Goal: Check status: Check status

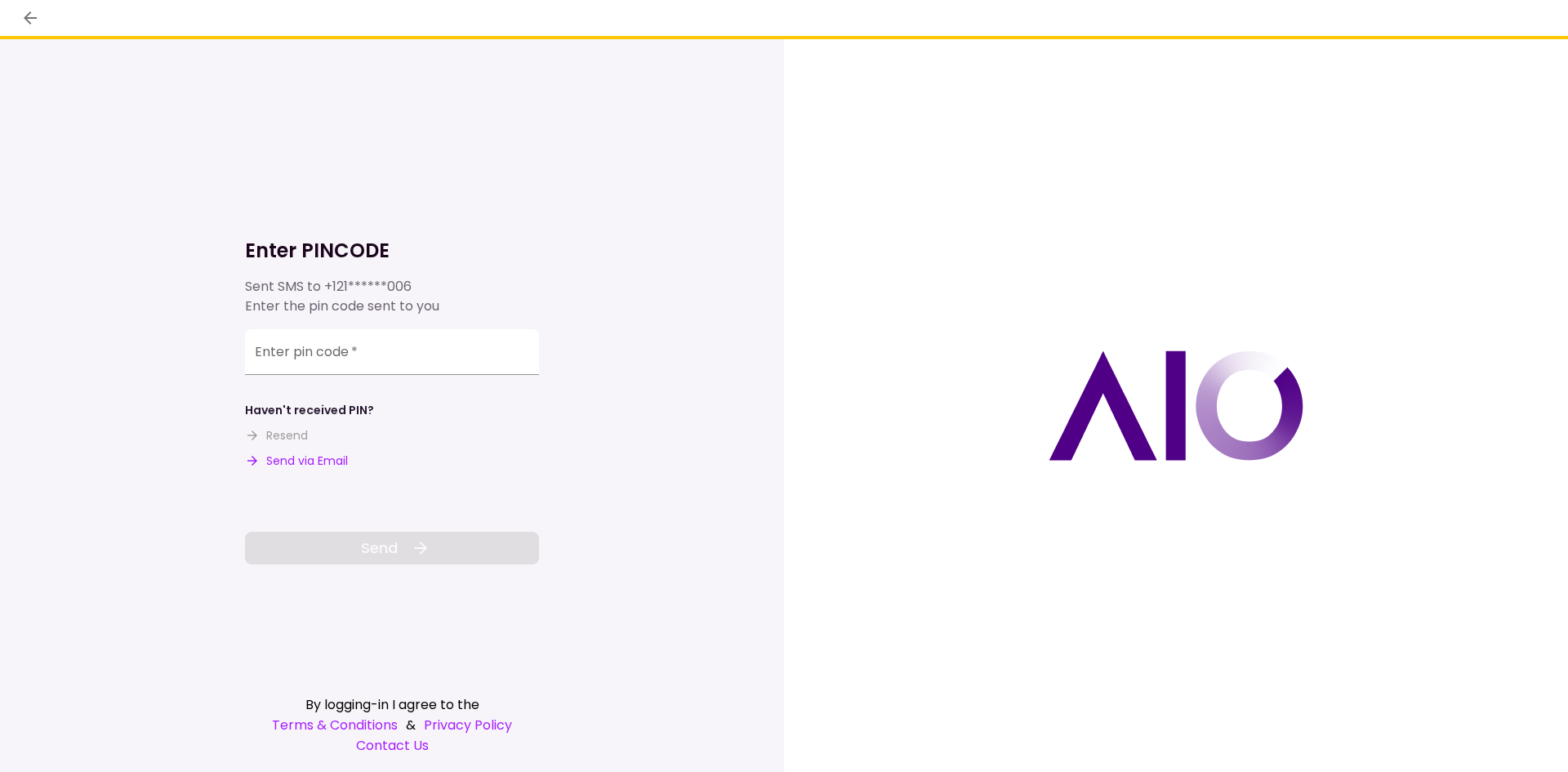
click at [308, 282] on div "Sent SMS to +121******006 Enter the pin code sent to you" at bounding box center [392, 296] width 294 height 39
click at [340, 342] on input "Enter pin code   *" at bounding box center [392, 351] width 294 height 45
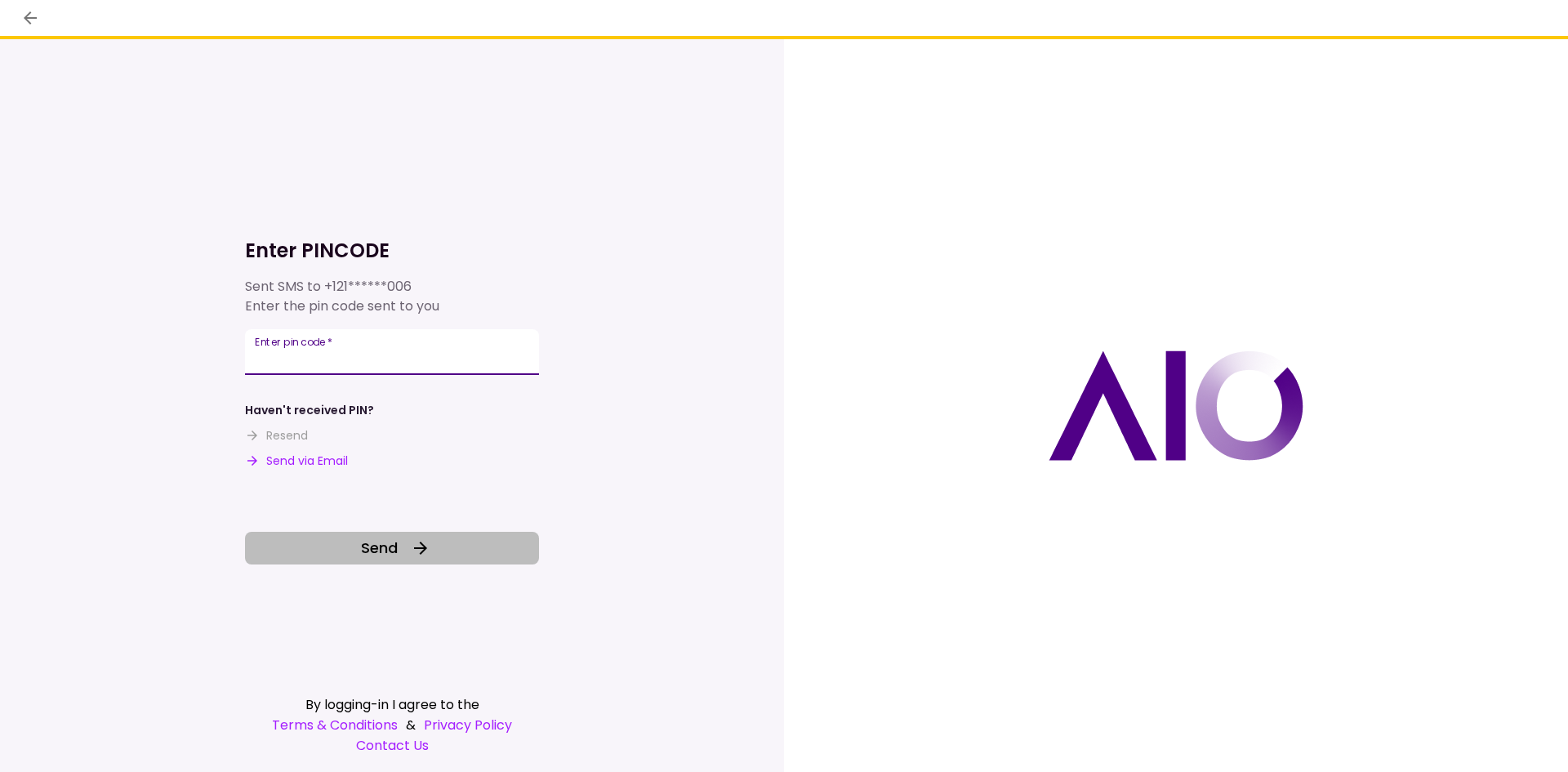
type input "******"
click at [466, 538] on button "Send" at bounding box center [392, 548] width 294 height 33
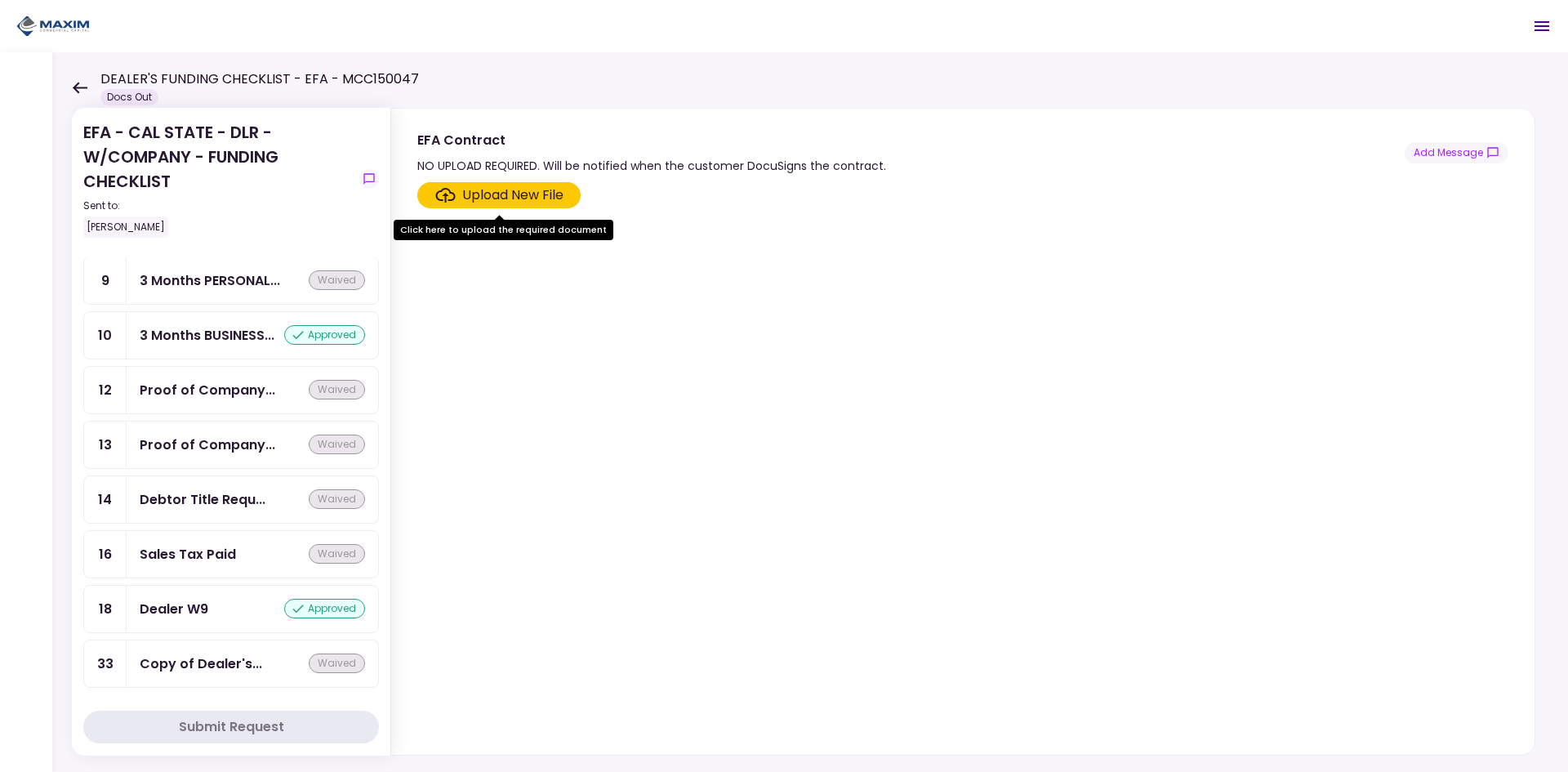
scroll to position [1553, 0]
click at [189, 330] on div "3 Months BUSINESS..." at bounding box center [206, 333] width 135 height 21
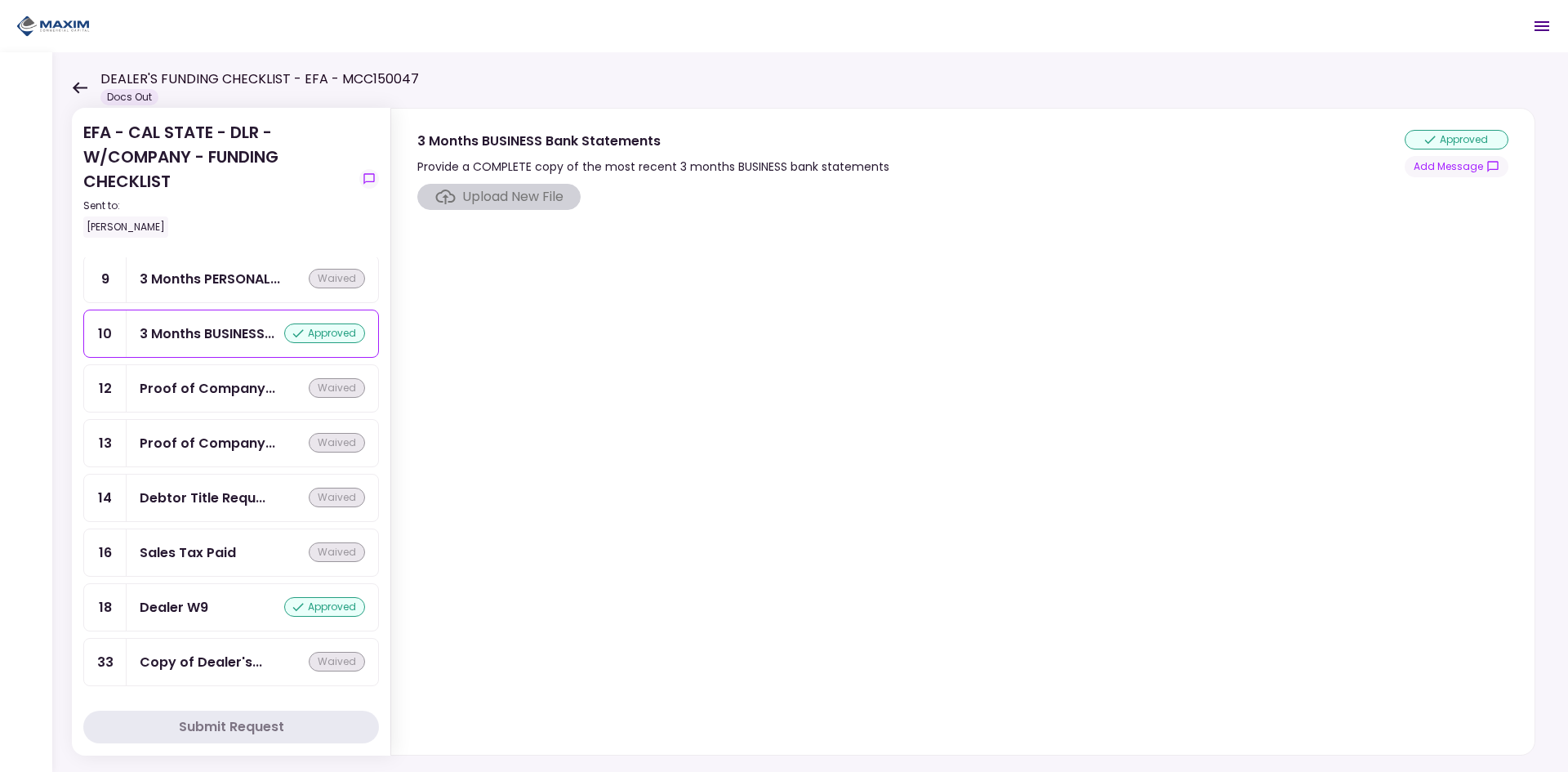
click at [227, 608] on div "Dealer W9 approved" at bounding box center [252, 607] width 225 height 21
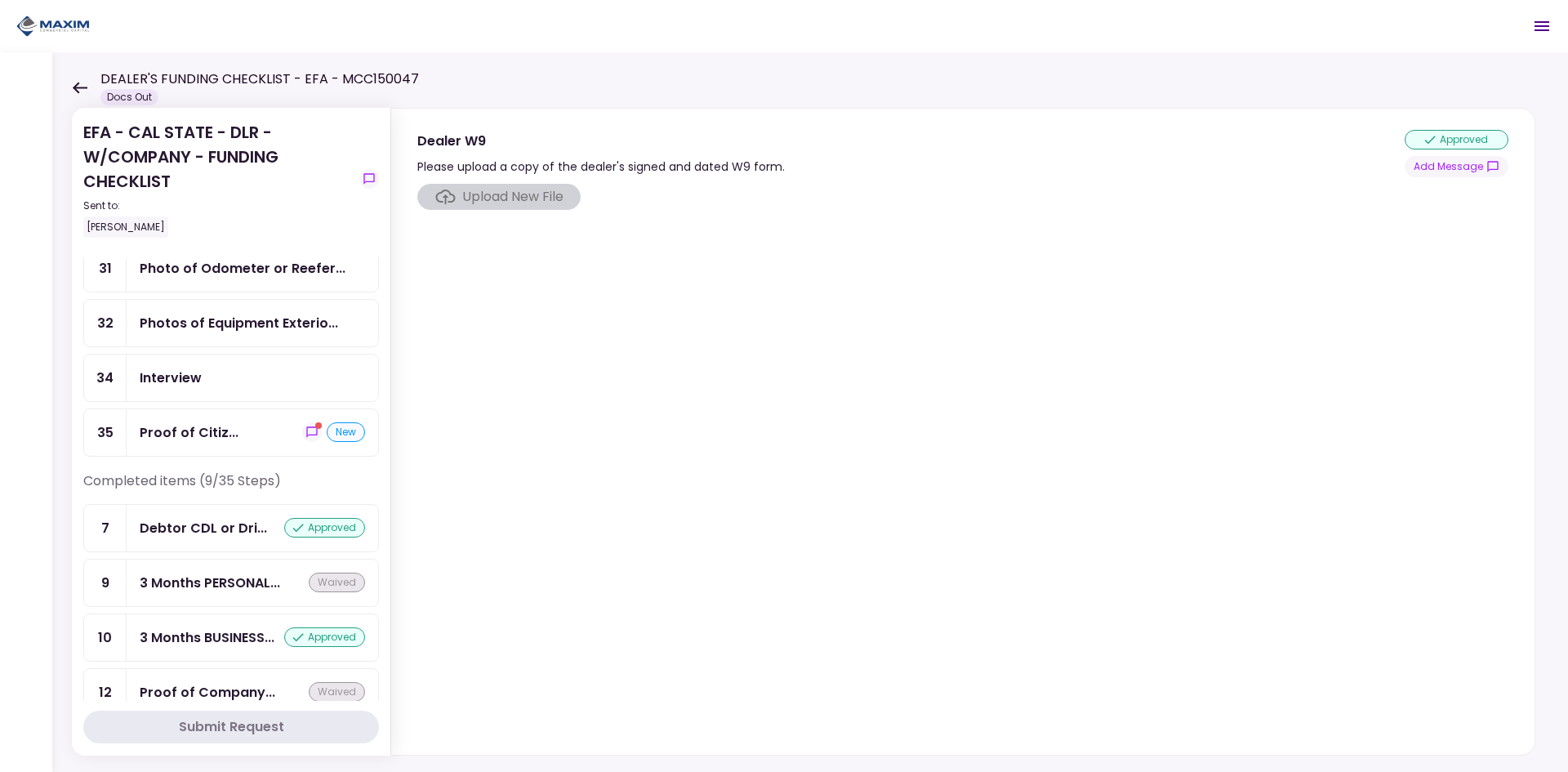
scroll to position [1227, 0]
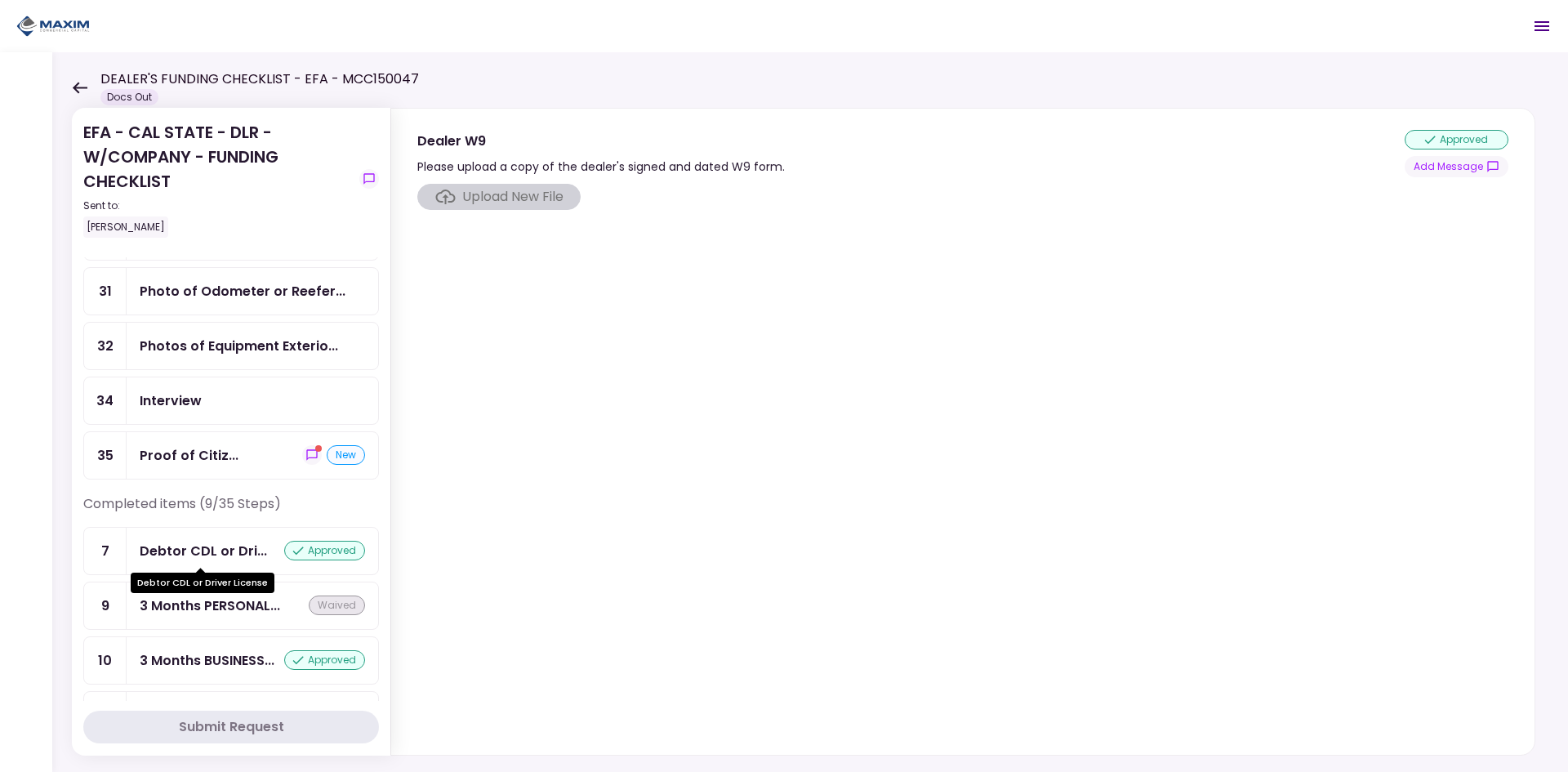
click at [228, 560] on div "Debtor CDL or Dri..." at bounding box center [203, 551] width 128 height 21
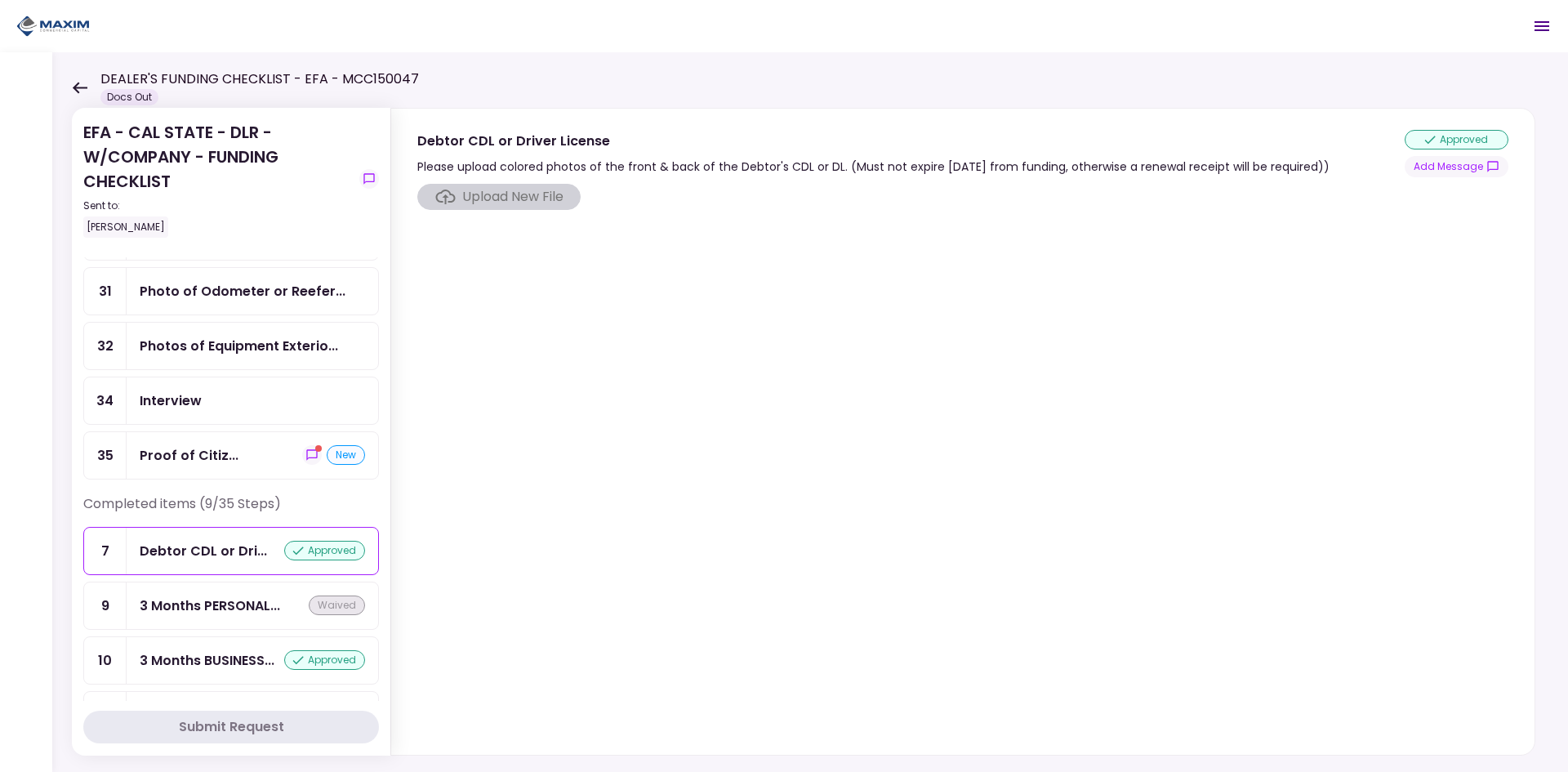
click at [242, 463] on div "Proof of Citiz... new" at bounding box center [252, 455] width 225 height 21
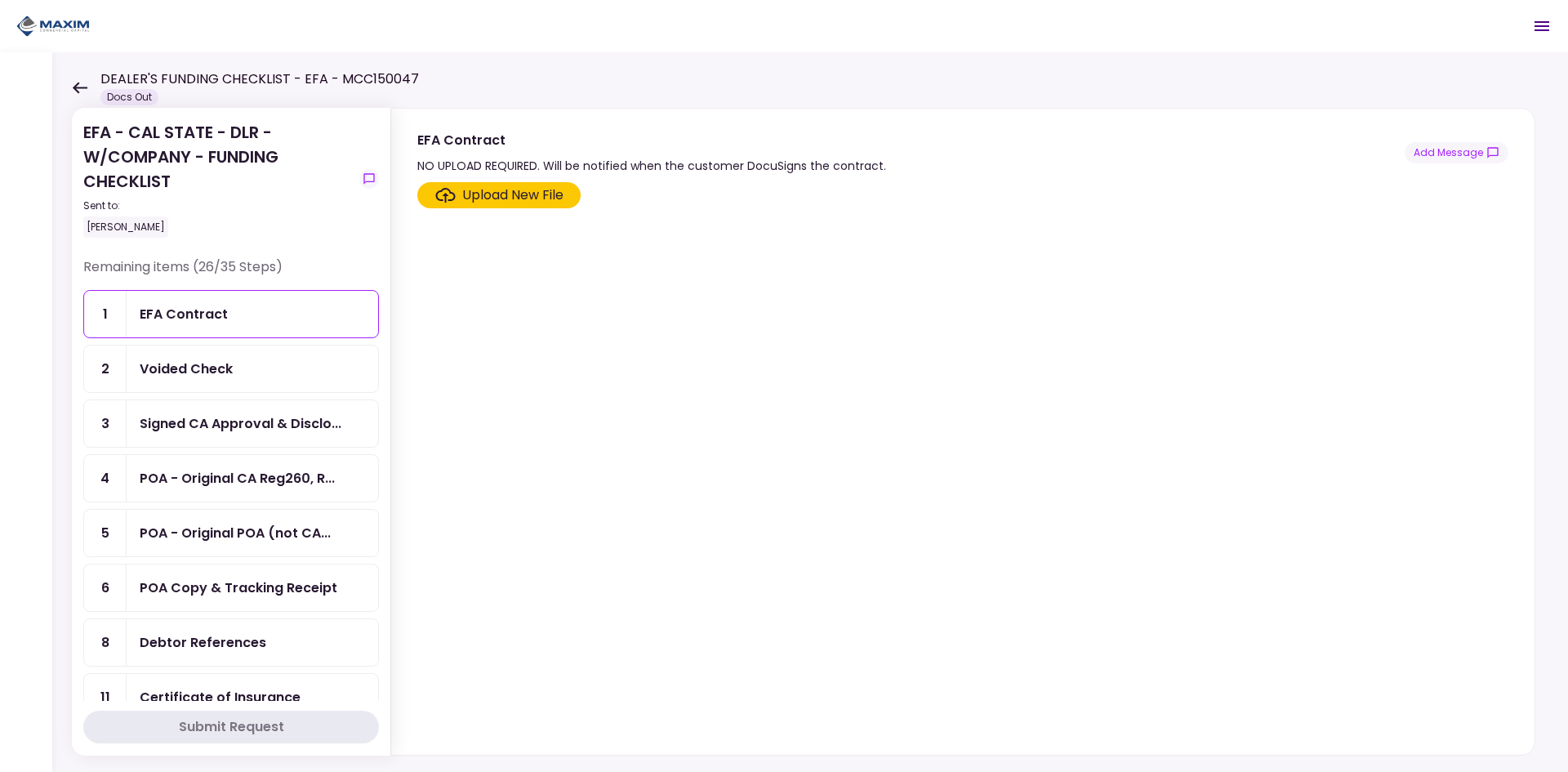
click at [63, 71] on div "EFA - CAL STATE - DLR - W/COMPANY - FUNDING CHECKLIST Sent to: [PERSON_NAME] Re…" at bounding box center [810, 412] width 1516 height 720
click at [72, 79] on div "DEALER'S FUNDING CHECKLIST - EFA - MCC150047 Docs Out" at bounding box center [245, 87] width 347 height 36
click at [82, 91] on icon at bounding box center [80, 87] width 15 height 12
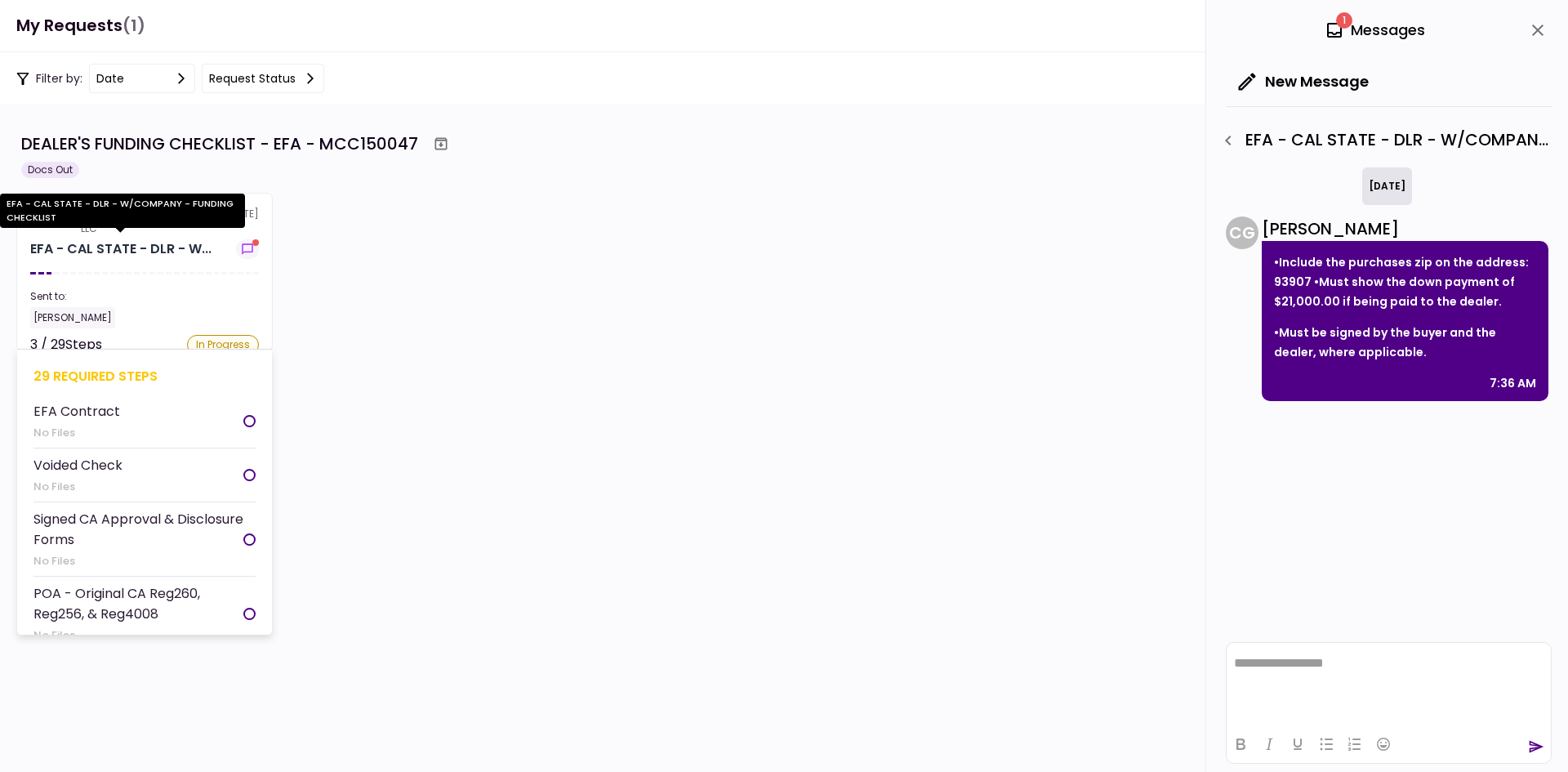
click at [165, 249] on div "EFA - CAL STATE - DLR - W..." at bounding box center [121, 248] width 182 height 20
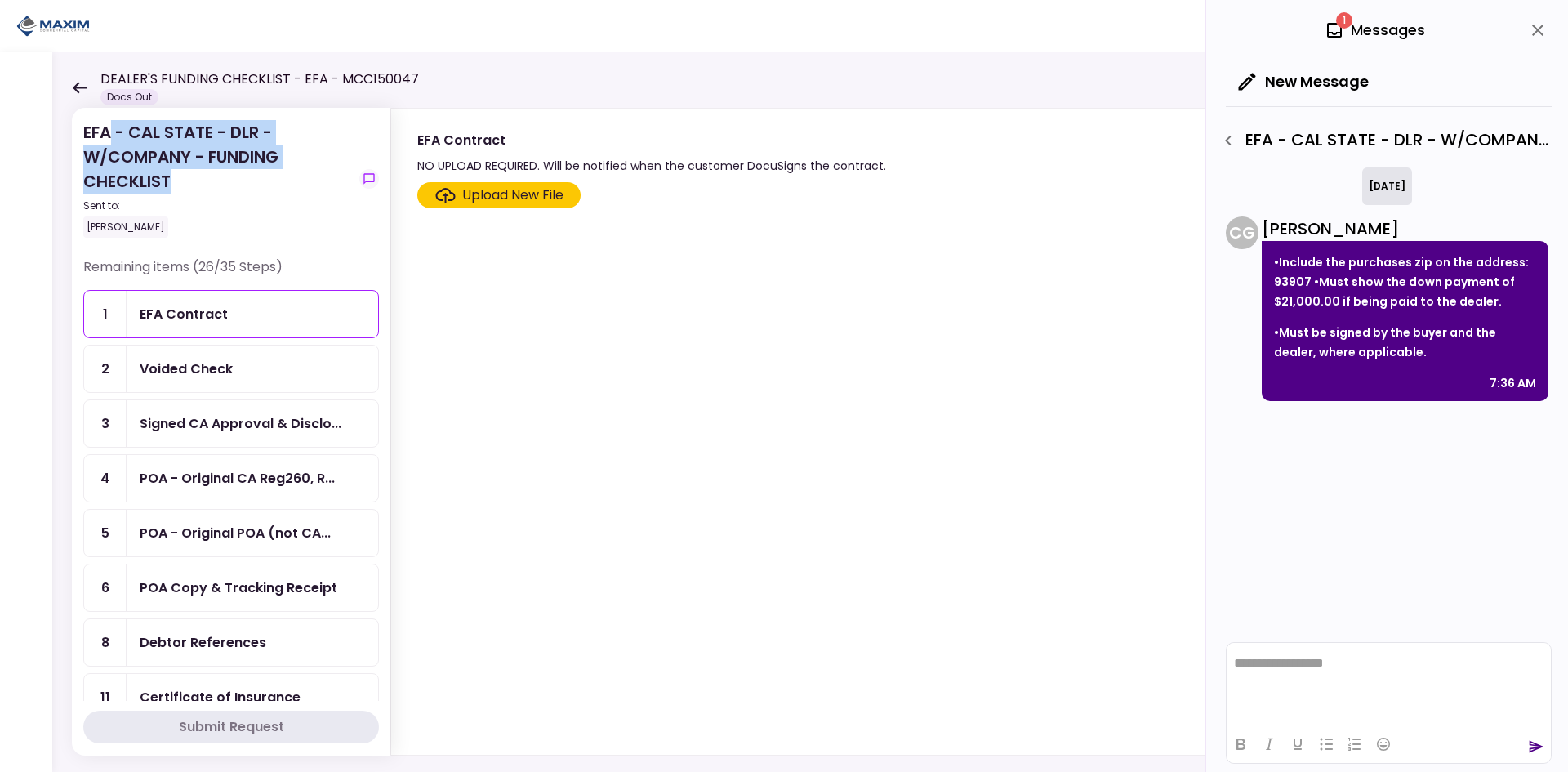
drag, startPoint x: 111, startPoint y: 135, endPoint x: 177, endPoint y: 177, distance: 78.2
click at [177, 177] on div "EFA - CAL STATE - DLR - W/COMPANY - FUNDING CHECKLIST Sent to: Jason Johnson" at bounding box center [218, 178] width 270 height 117
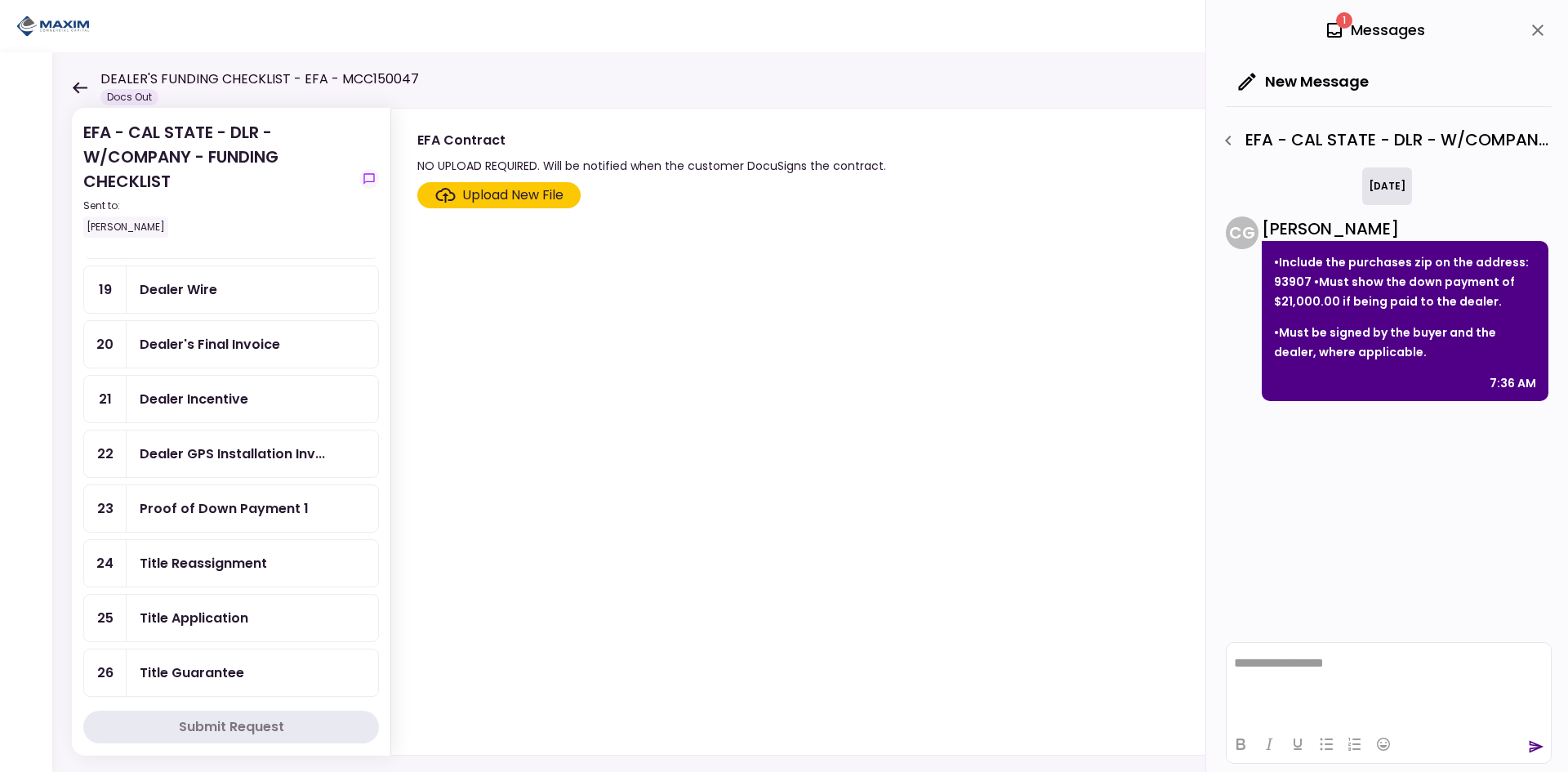
scroll to position [409, 0]
click at [349, 339] on icon "show-messages" at bounding box center [355, 343] width 13 height 13
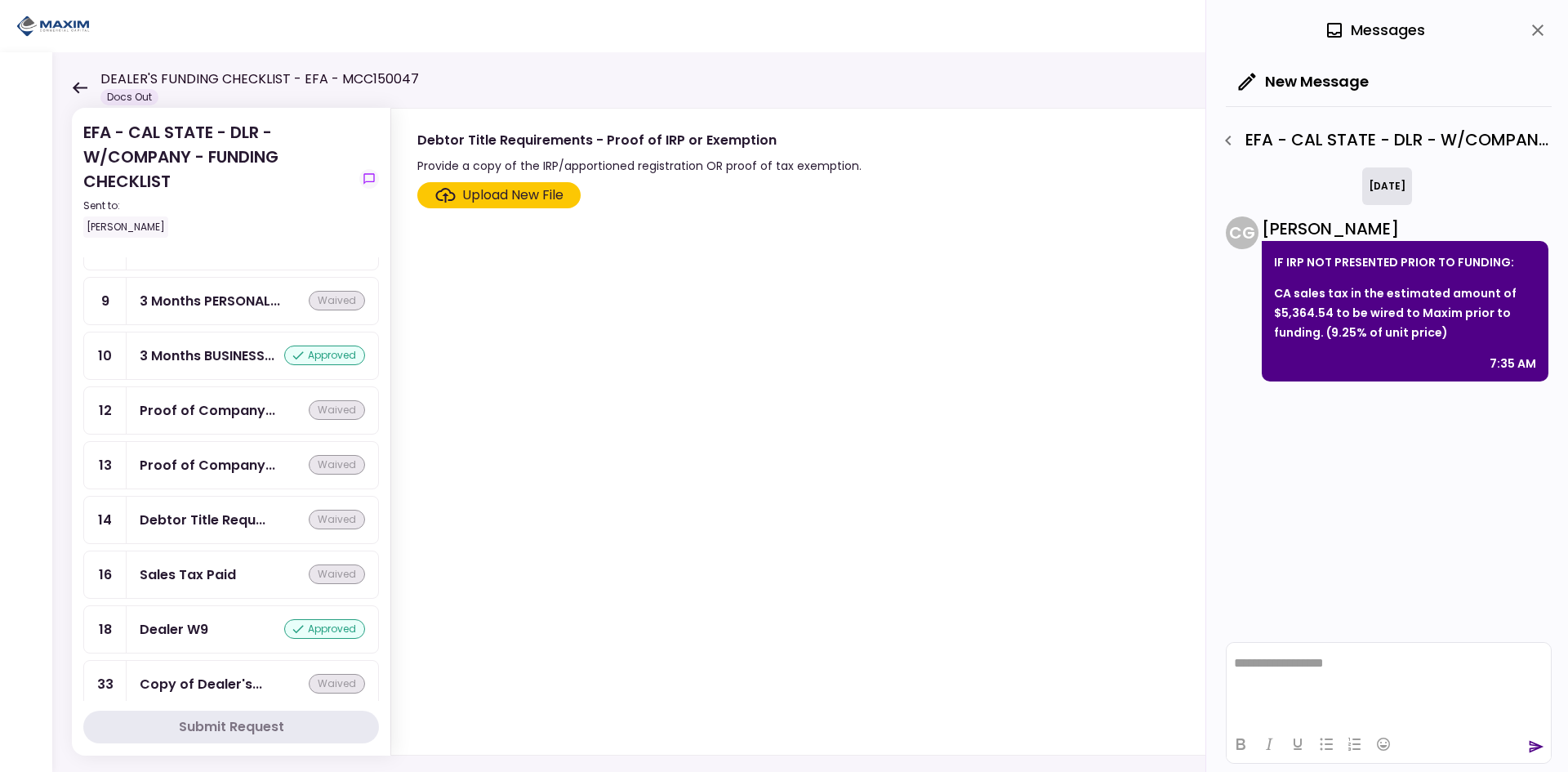
scroll to position [1553, 0]
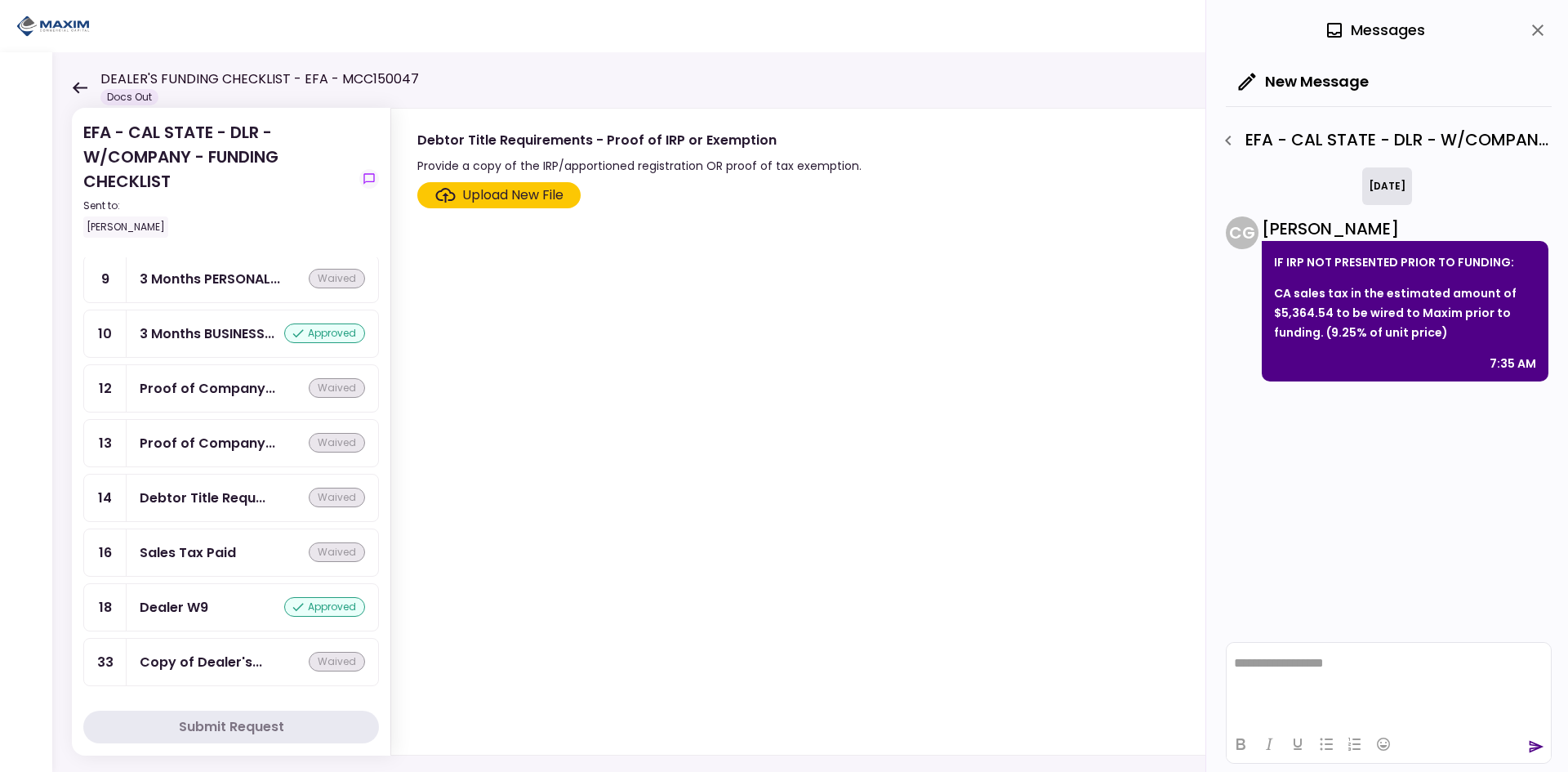
click at [125, 131] on div "EFA - CAL STATE - DLR - W/COMPANY - FUNDING CHECKLIST Sent to: Jason Johnson" at bounding box center [218, 178] width 270 height 117
click at [137, 141] on div "EFA - CAL STATE - DLR - W/COMPANY - FUNDING CHECKLIST Sent to: Jason Johnson" at bounding box center [218, 178] width 270 height 117
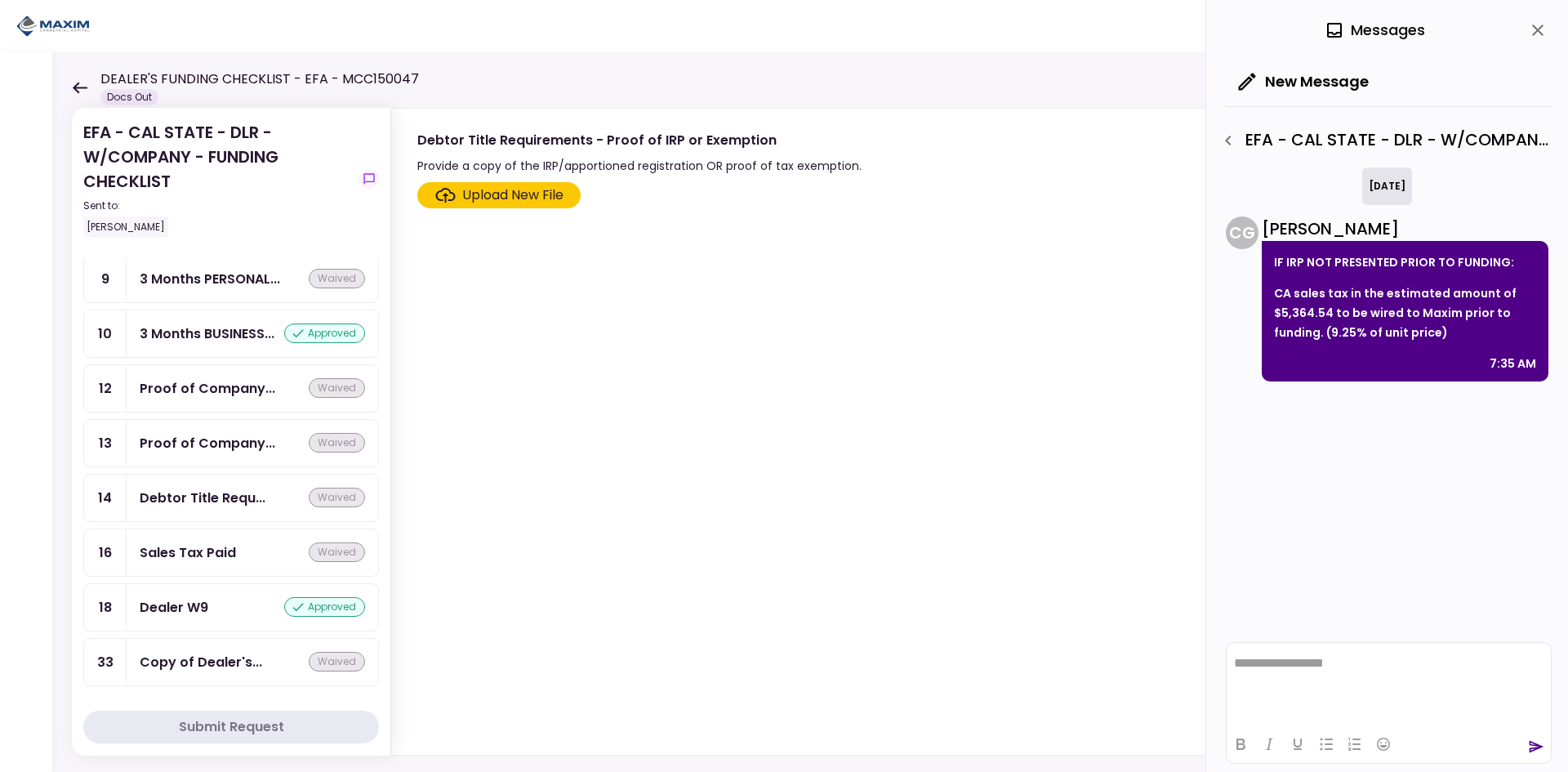
click at [384, 81] on h1 "DEALER'S FUNDING CHECKLIST - EFA - MCC150047" at bounding box center [260, 79] width 319 height 20
click at [402, 70] on h1 "DEALER'S FUNDING CHECKLIST - EFA - MCC150047" at bounding box center [260, 79] width 319 height 20
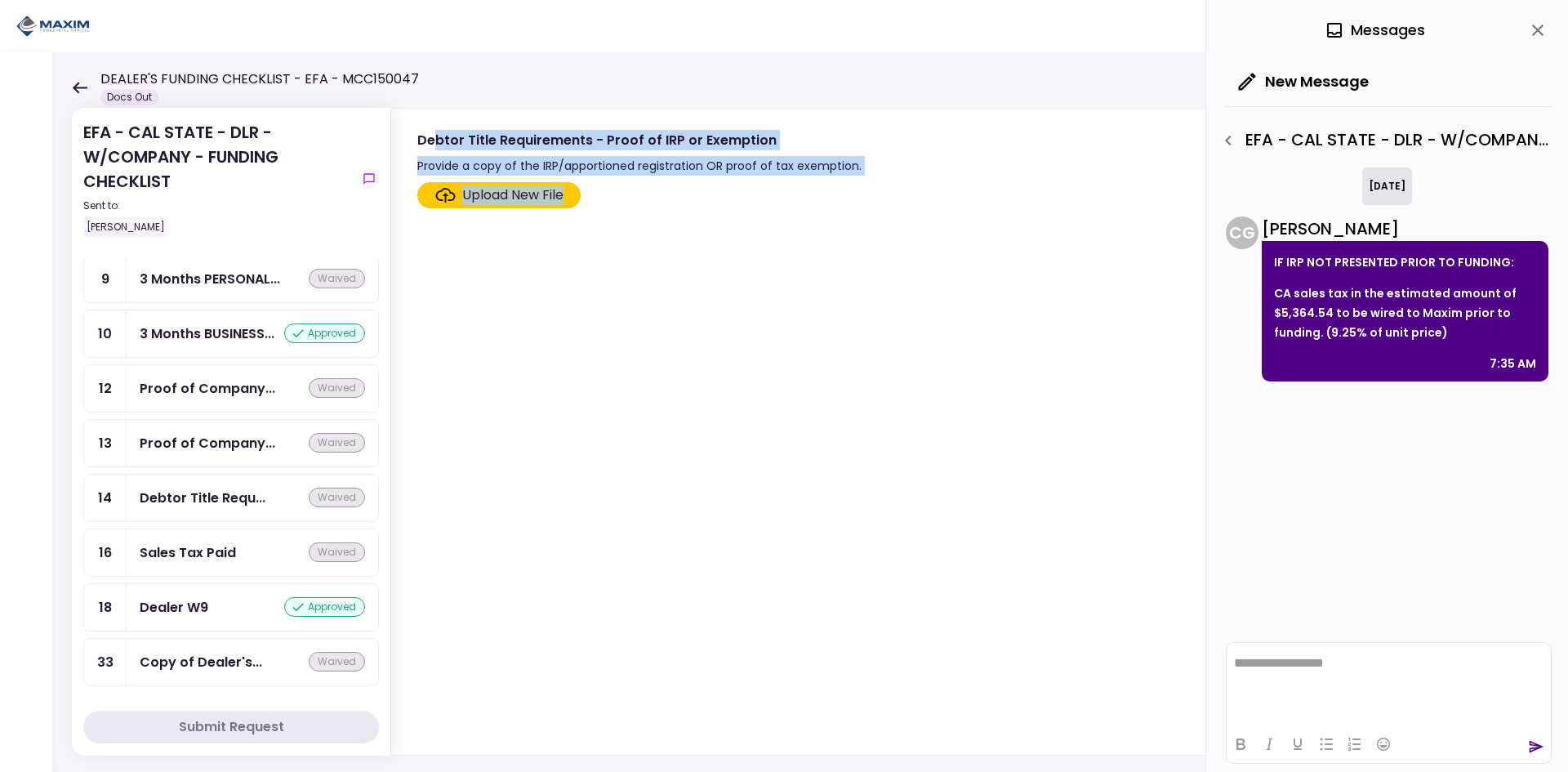
drag, startPoint x: 450, startPoint y: 146, endPoint x: 760, endPoint y: 194, distance: 313.7
click at [760, 194] on div "Debtor Title Requirements - Proof of IRP or Exemption Provide a copy of the IRP…" at bounding box center [963, 432] width 1145 height 648
click at [760, 194] on div "Upload New File" at bounding box center [961, 195] width 1088 height 27
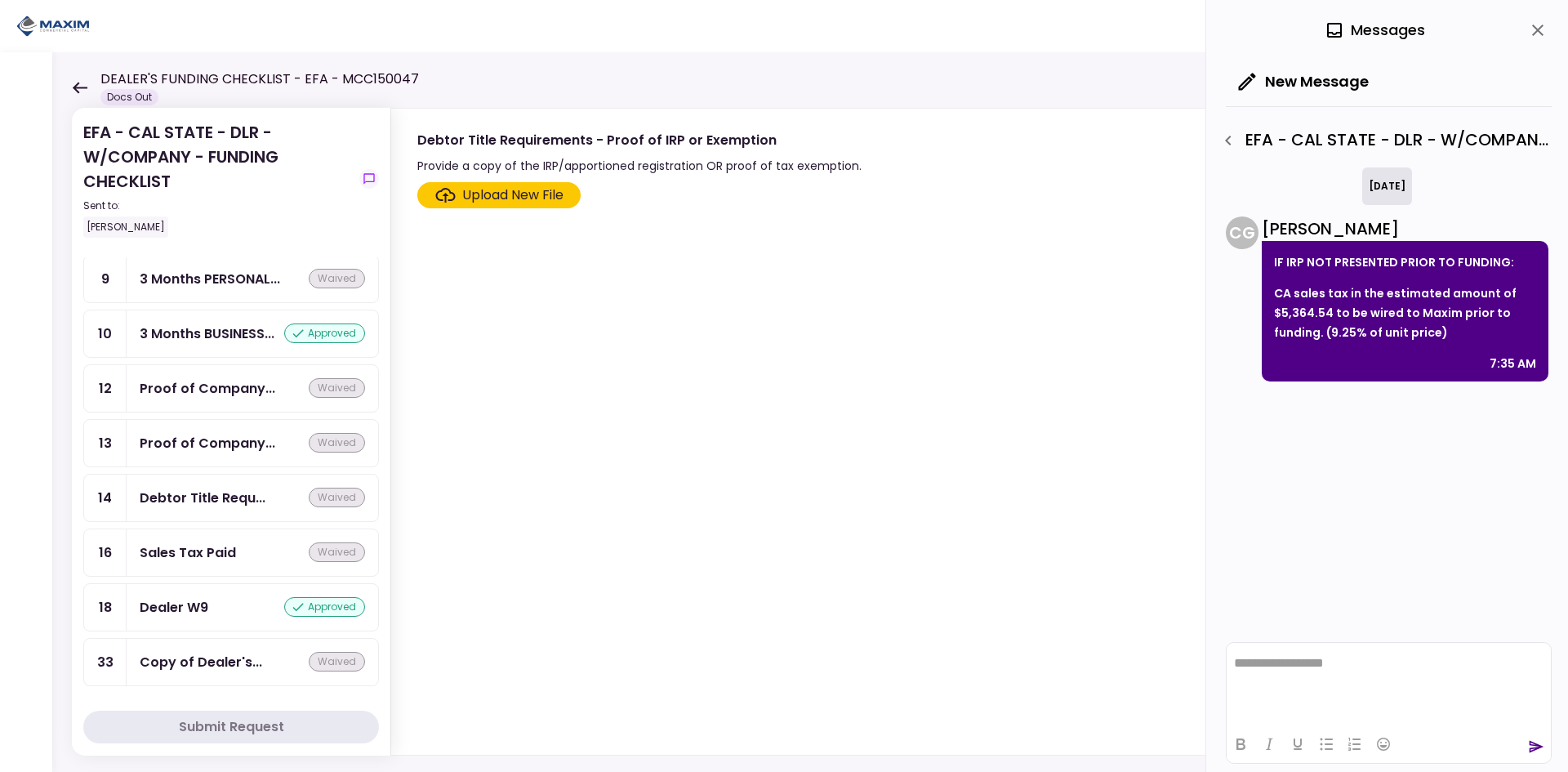
click at [76, 84] on icon at bounding box center [80, 87] width 15 height 11
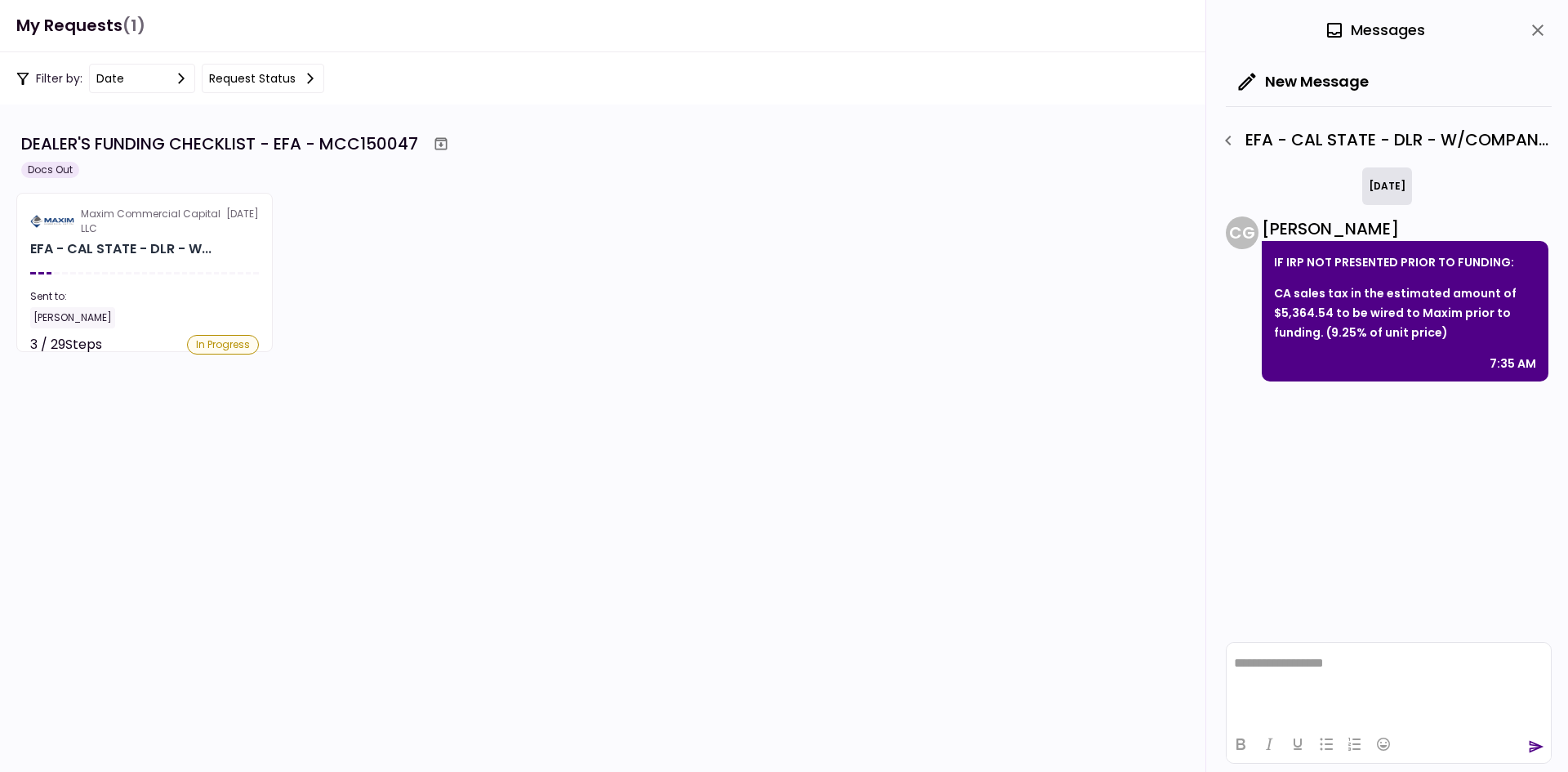
click at [308, 78] on icon at bounding box center [310, 78] width 13 height 13
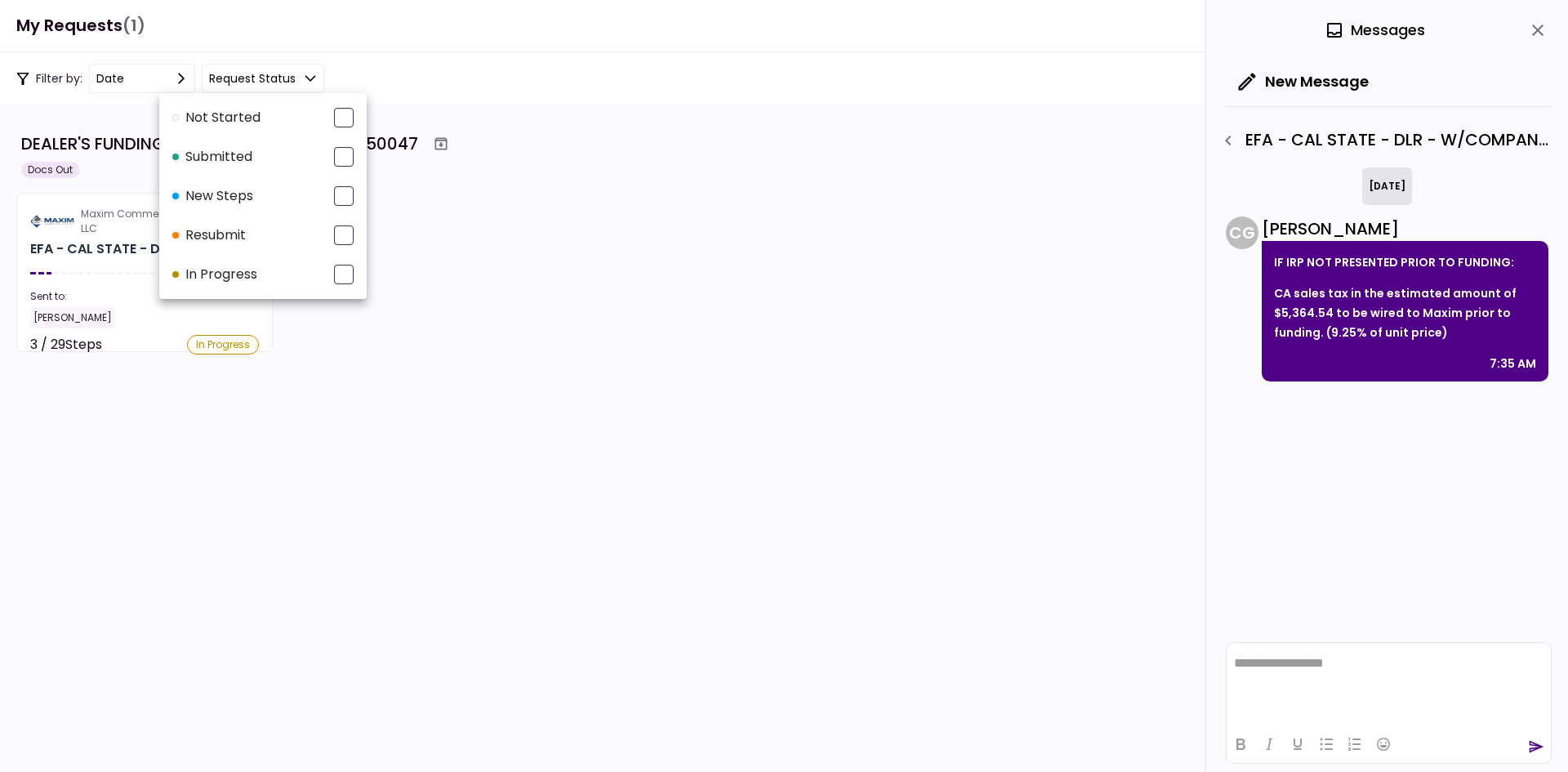
click at [398, 75] on div at bounding box center [784, 386] width 1568 height 772
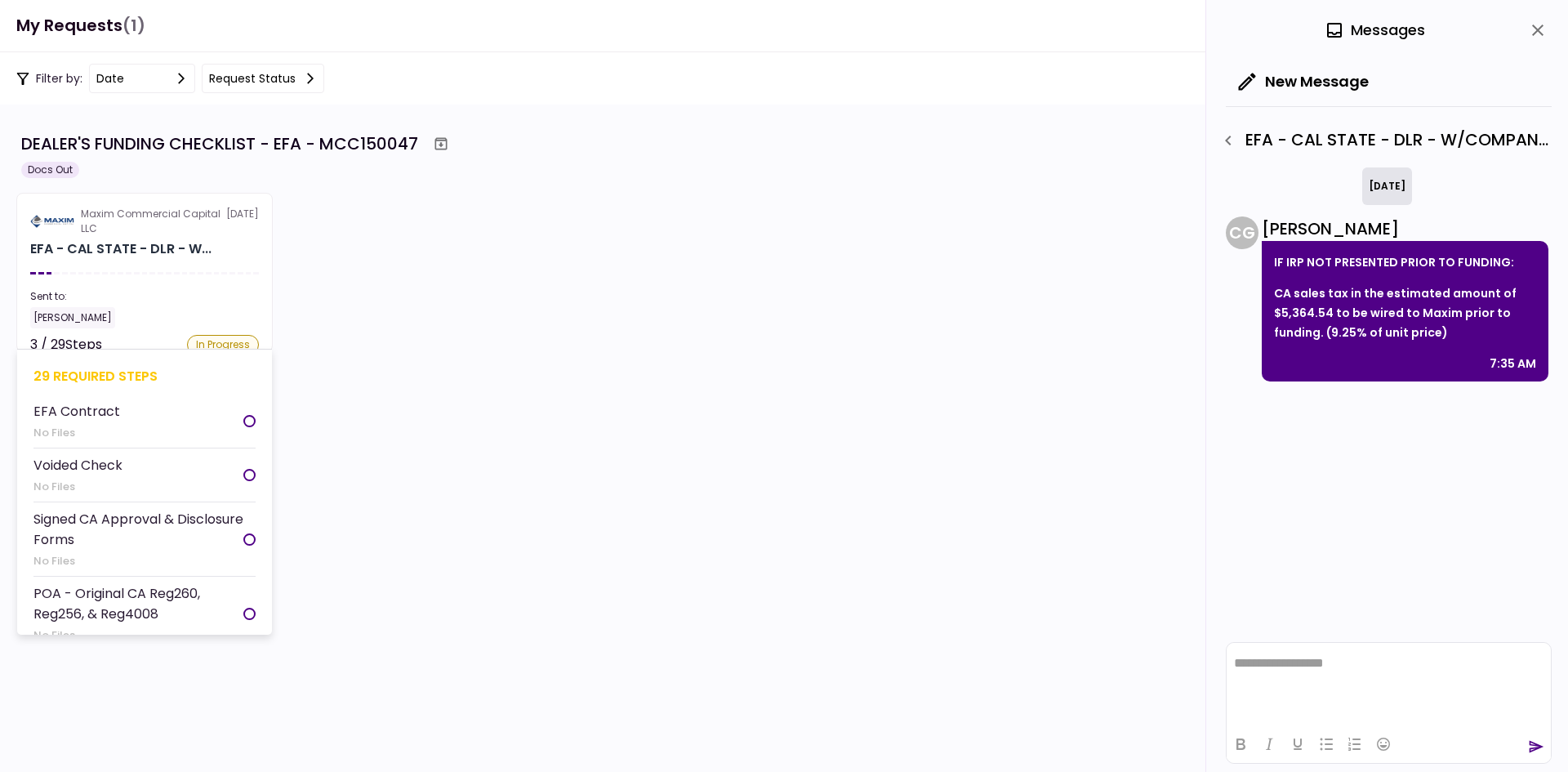
click at [224, 266] on section "Maxim Commercial Capital LLC 8 Sep EFA - CAL STATE - DLR - W... Sent to: Jason …" at bounding box center [144, 272] width 256 height 159
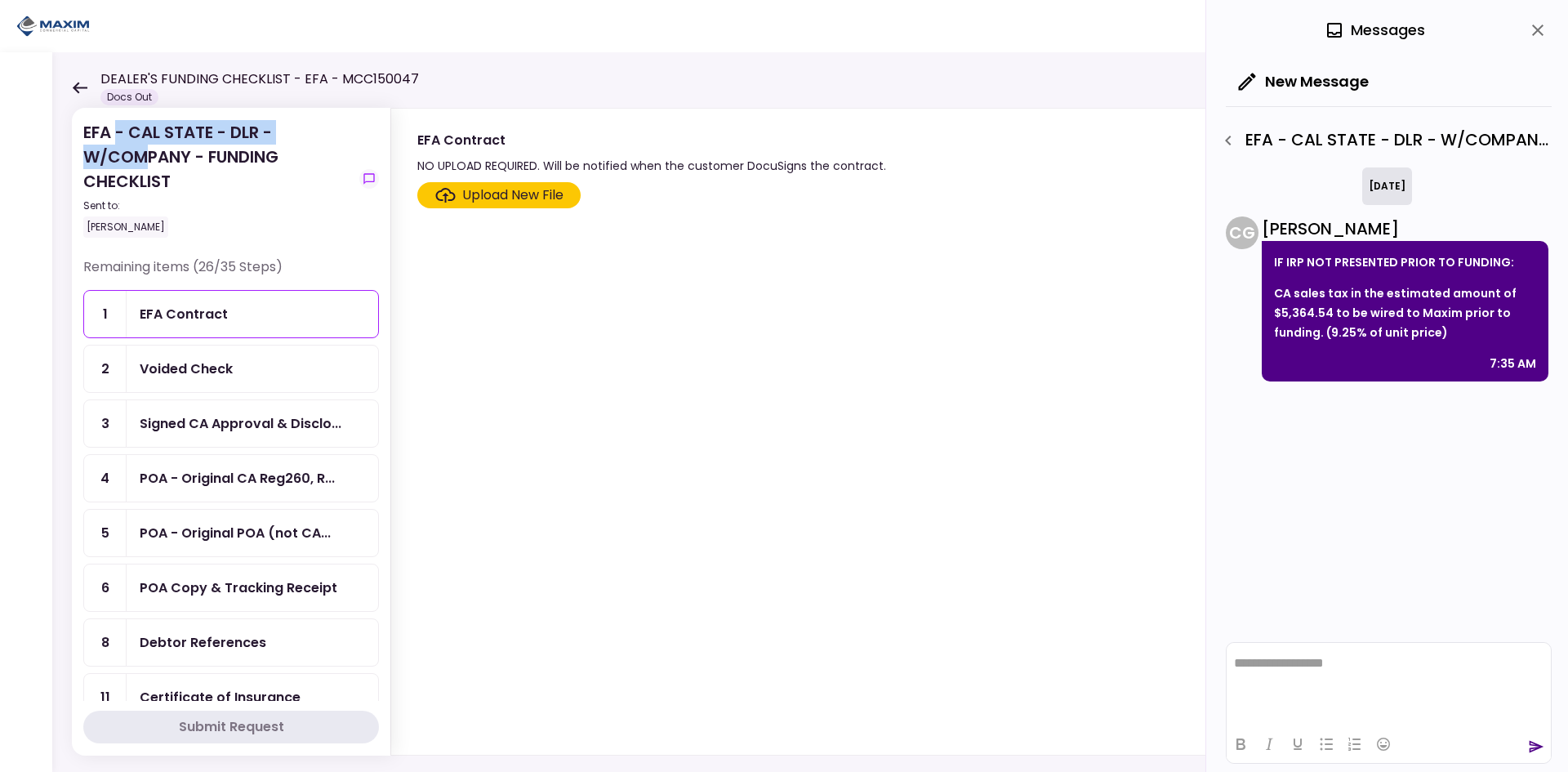
drag, startPoint x: 118, startPoint y: 139, endPoint x: 145, endPoint y: 153, distance: 30.4
click at [145, 153] on div "EFA - CAL STATE - DLR - W/COMPANY - FUNDING CHECKLIST Sent to: Jason Johnson" at bounding box center [218, 178] width 270 height 117
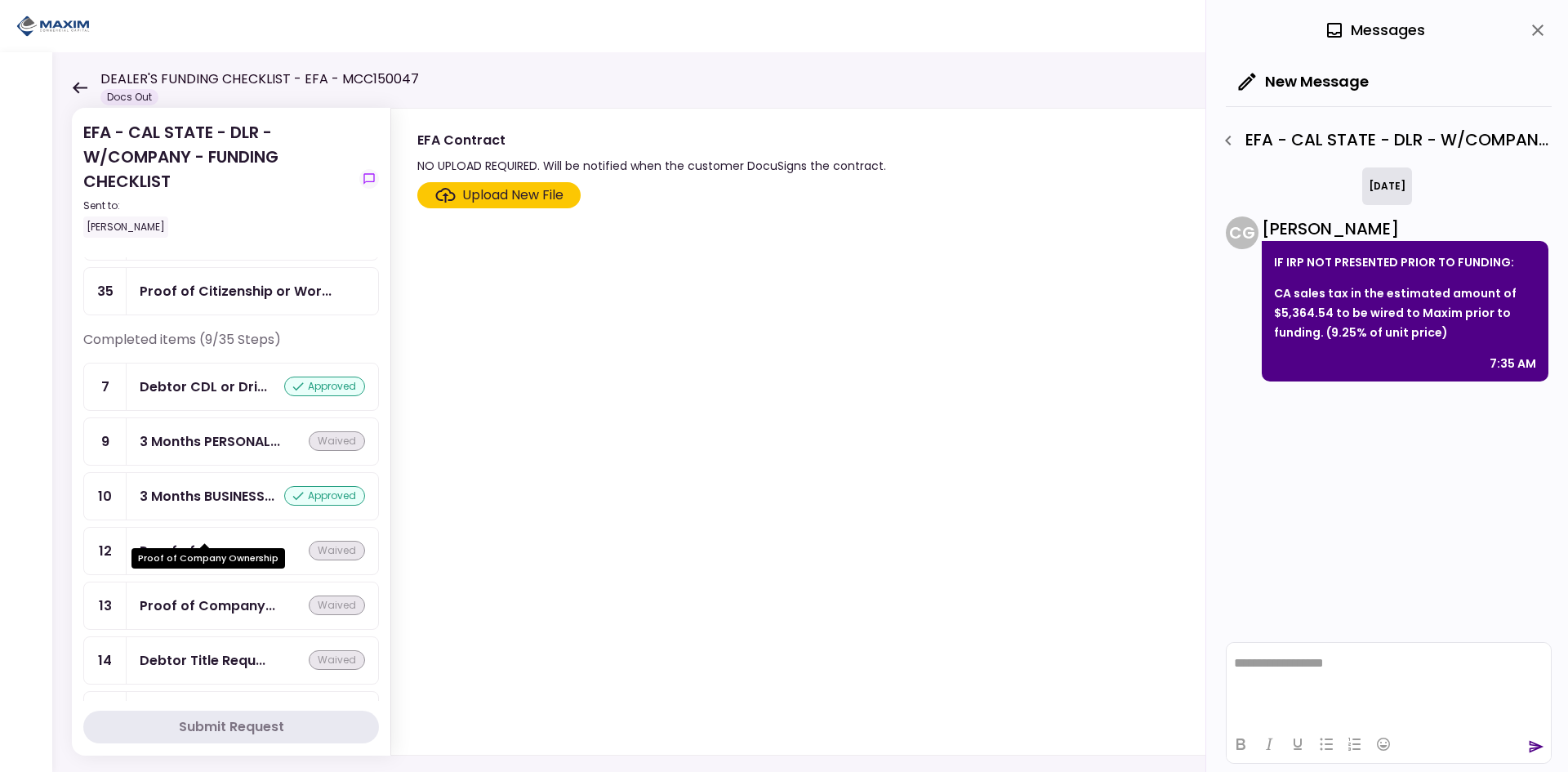
scroll to position [1390, 0]
click at [200, 390] on div "Debtor CDL or Dri..." at bounding box center [203, 387] width 128 height 21
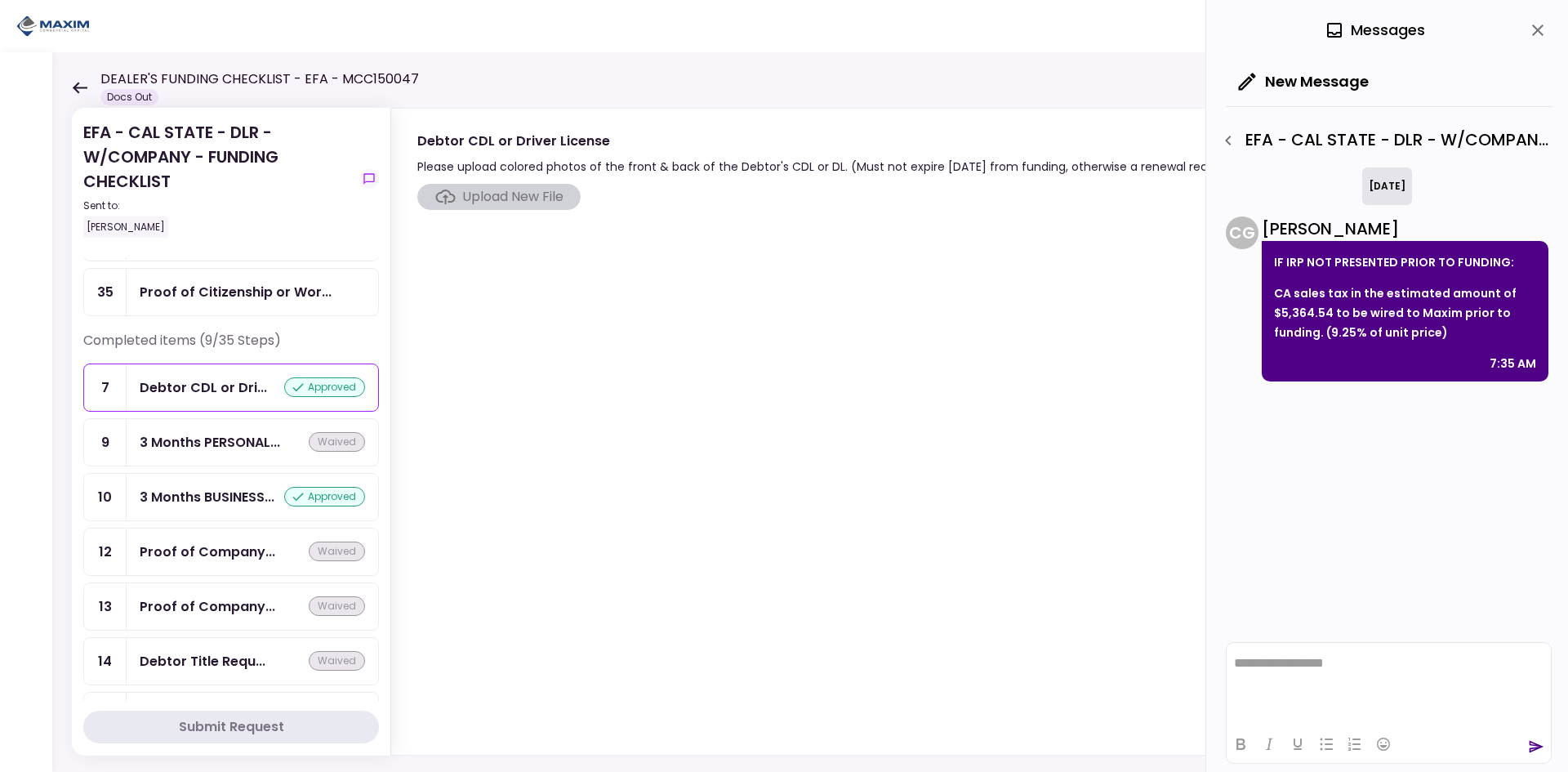
click at [303, 383] on div "approved" at bounding box center [325, 386] width 81 height 20
click at [305, 391] on div "approved" at bounding box center [325, 386] width 81 height 20
click at [1549, 30] on button "close" at bounding box center [1538, 30] width 27 height 27
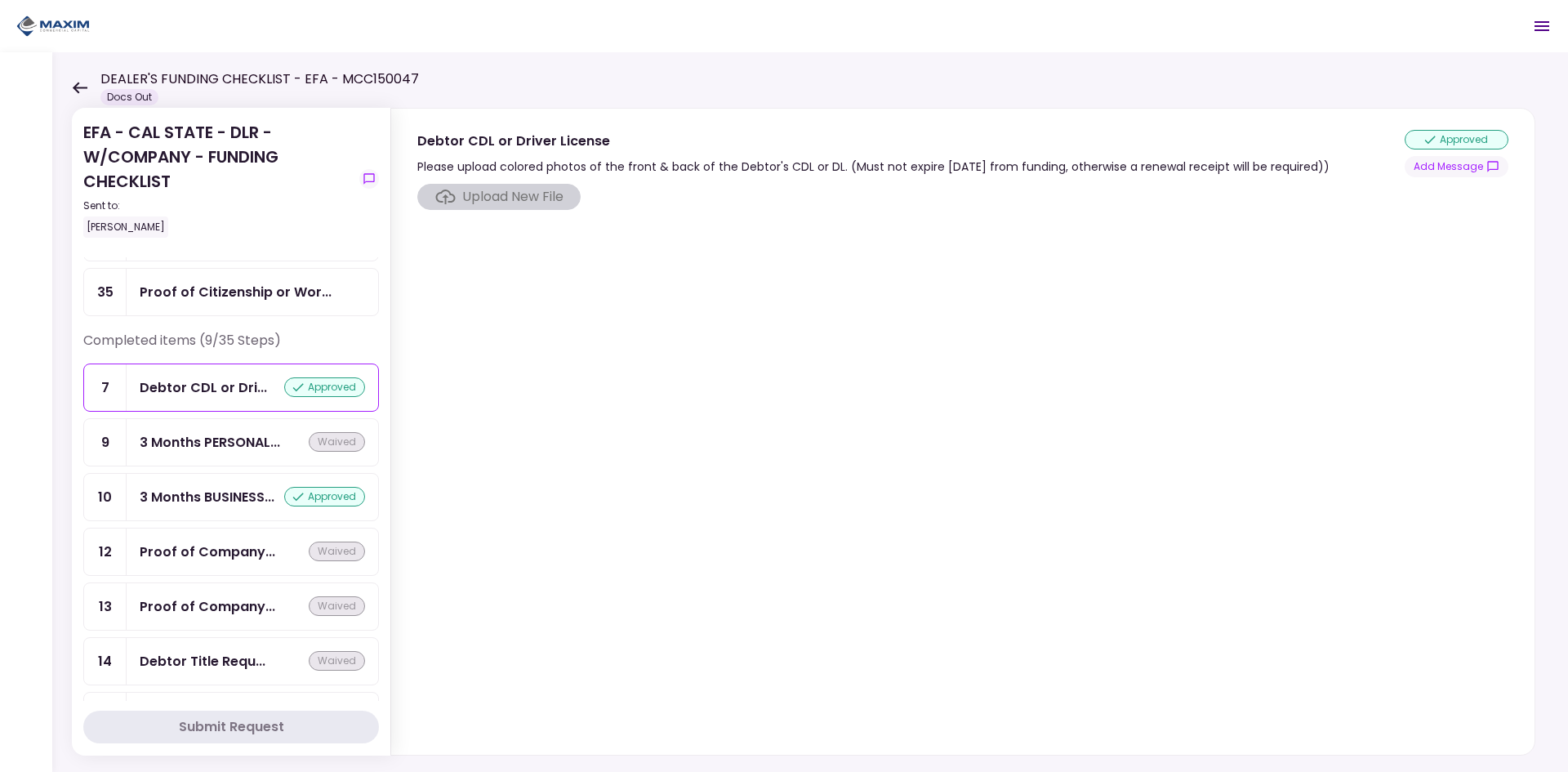
click at [1460, 141] on div "approved" at bounding box center [1456, 140] width 104 height 20
click at [1535, 37] on button "Open menu" at bounding box center [1542, 27] width 39 height 39
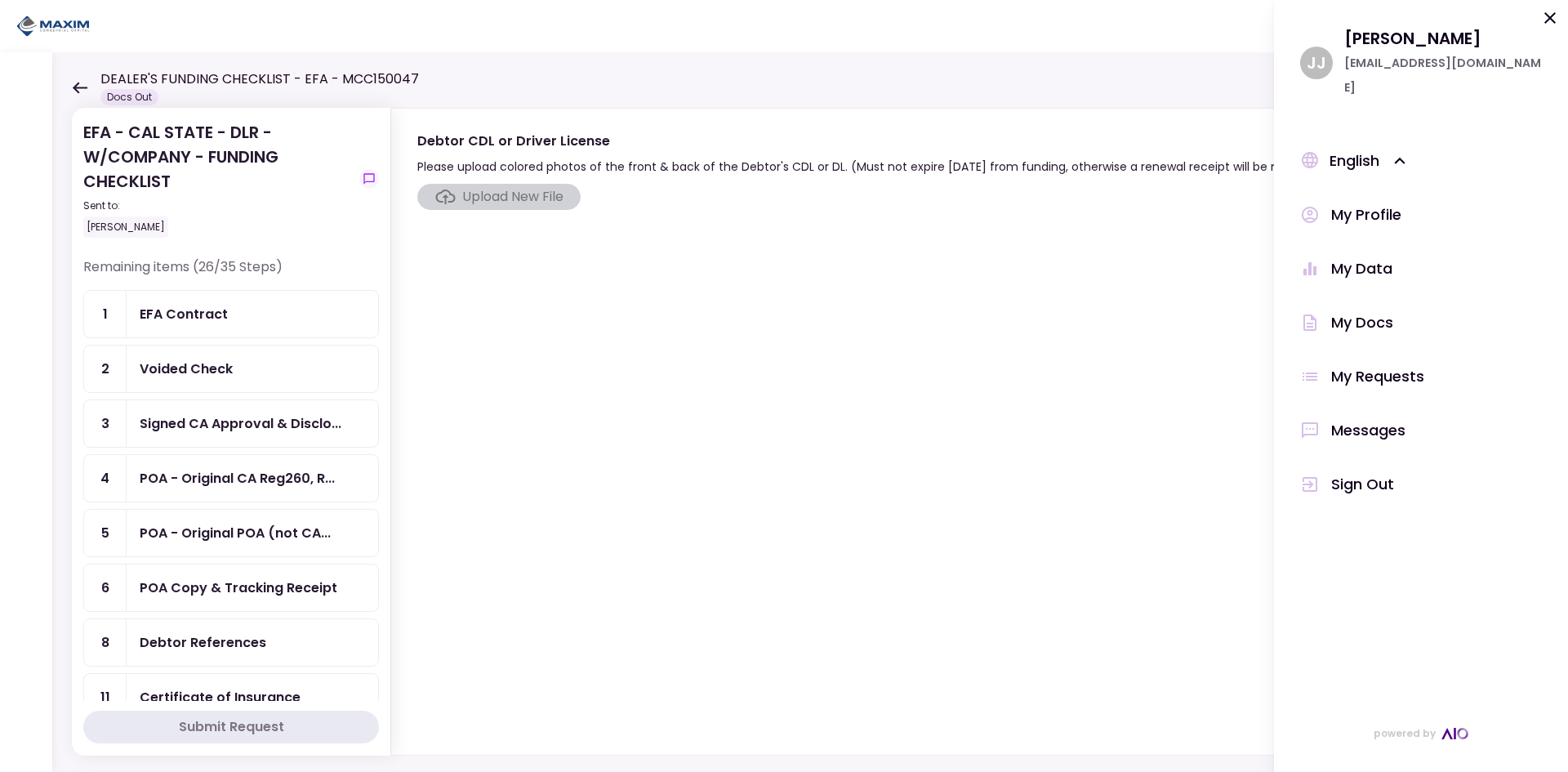
click at [288, 303] on div "EFA Contract" at bounding box center [253, 314] width 252 height 46
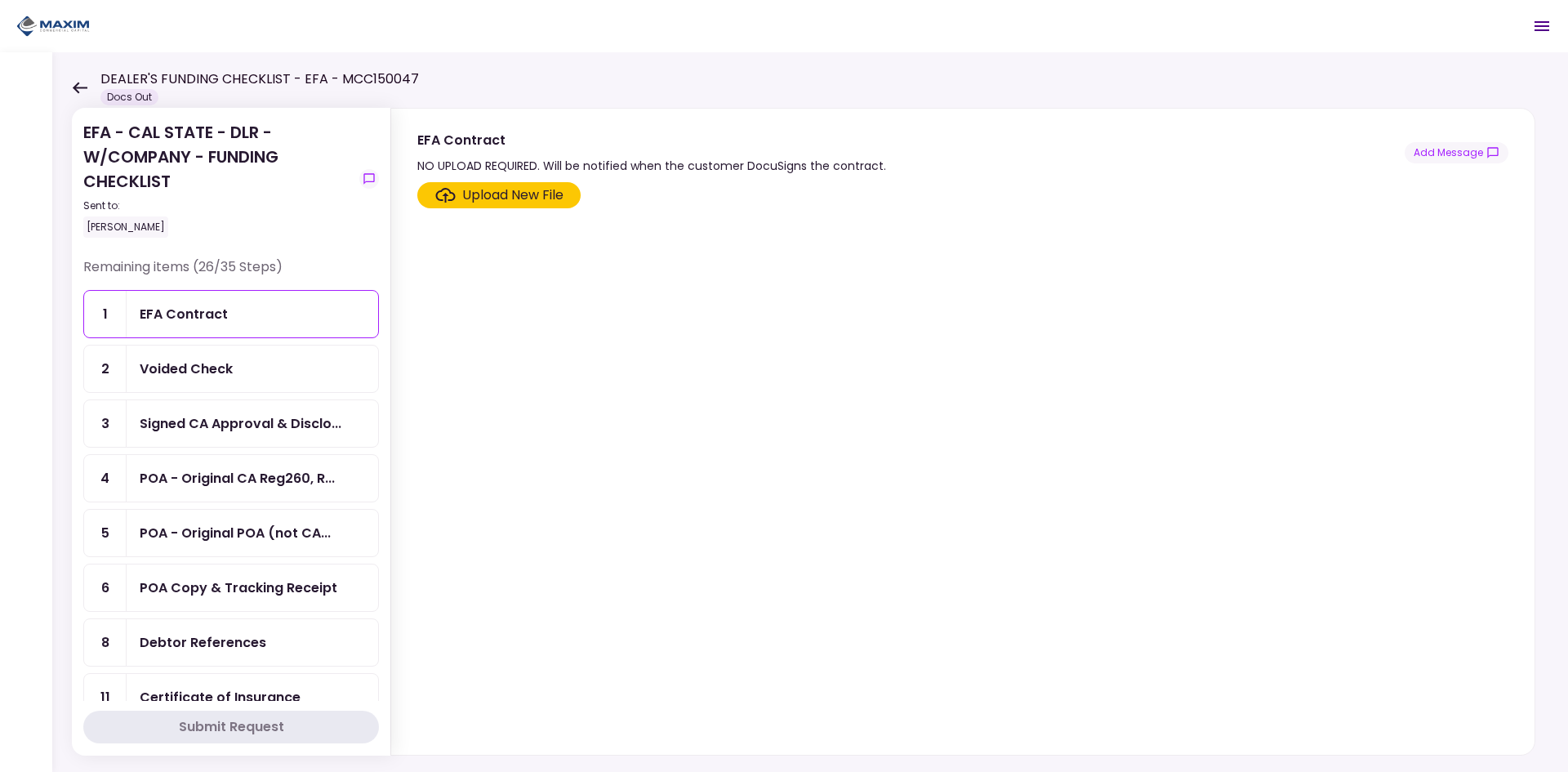
click at [284, 347] on div "Voided Check" at bounding box center [253, 368] width 252 height 46
click at [272, 411] on div "Signed CA Approval & Disclo..." at bounding box center [253, 423] width 252 height 46
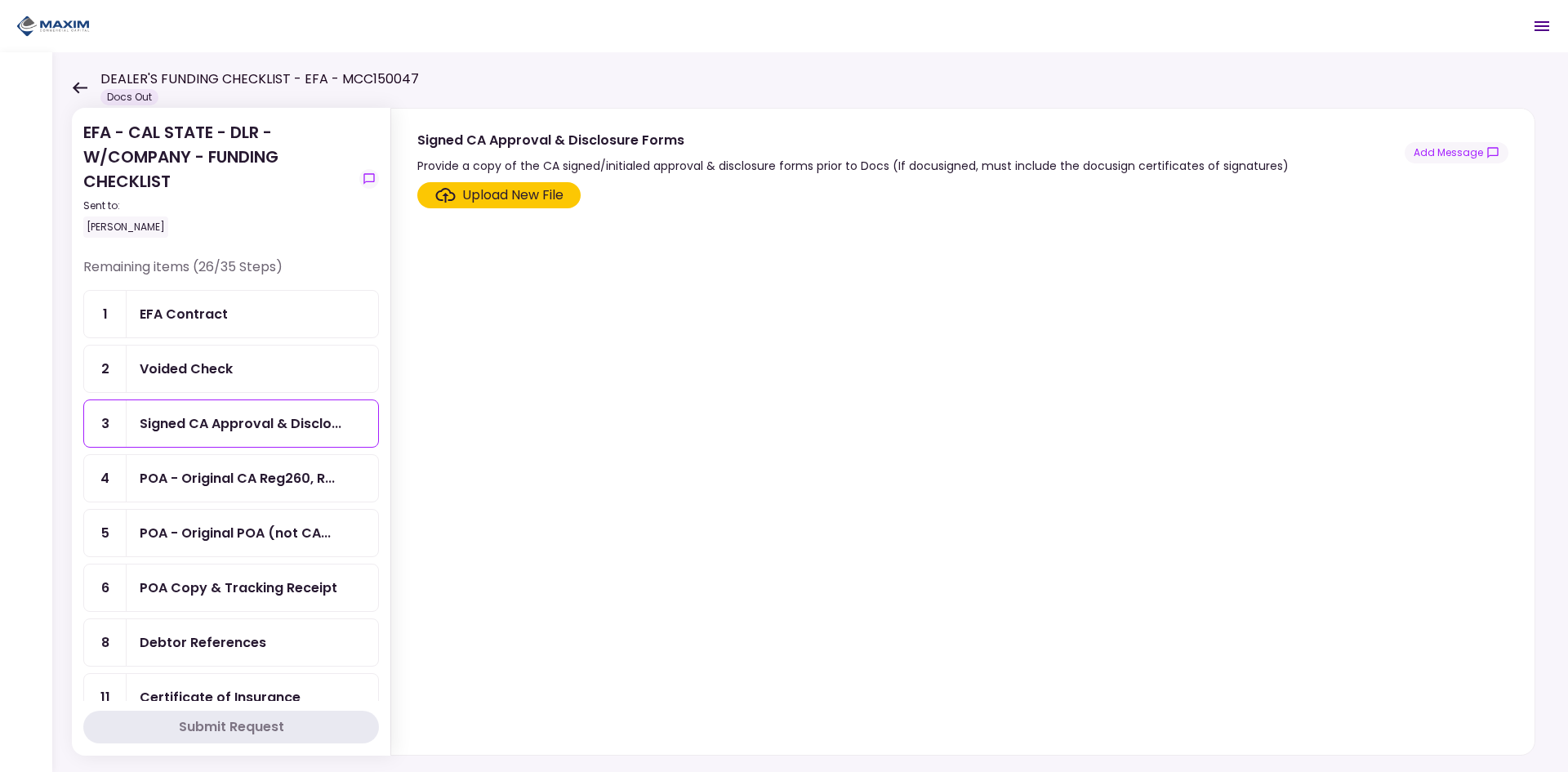
click at [273, 446] on link "3 Signed CA Approval & Disclo..." at bounding box center [230, 423] width 296 height 48
click at [266, 476] on div "POA - Original CA Reg260, R..." at bounding box center [237, 478] width 195 height 21
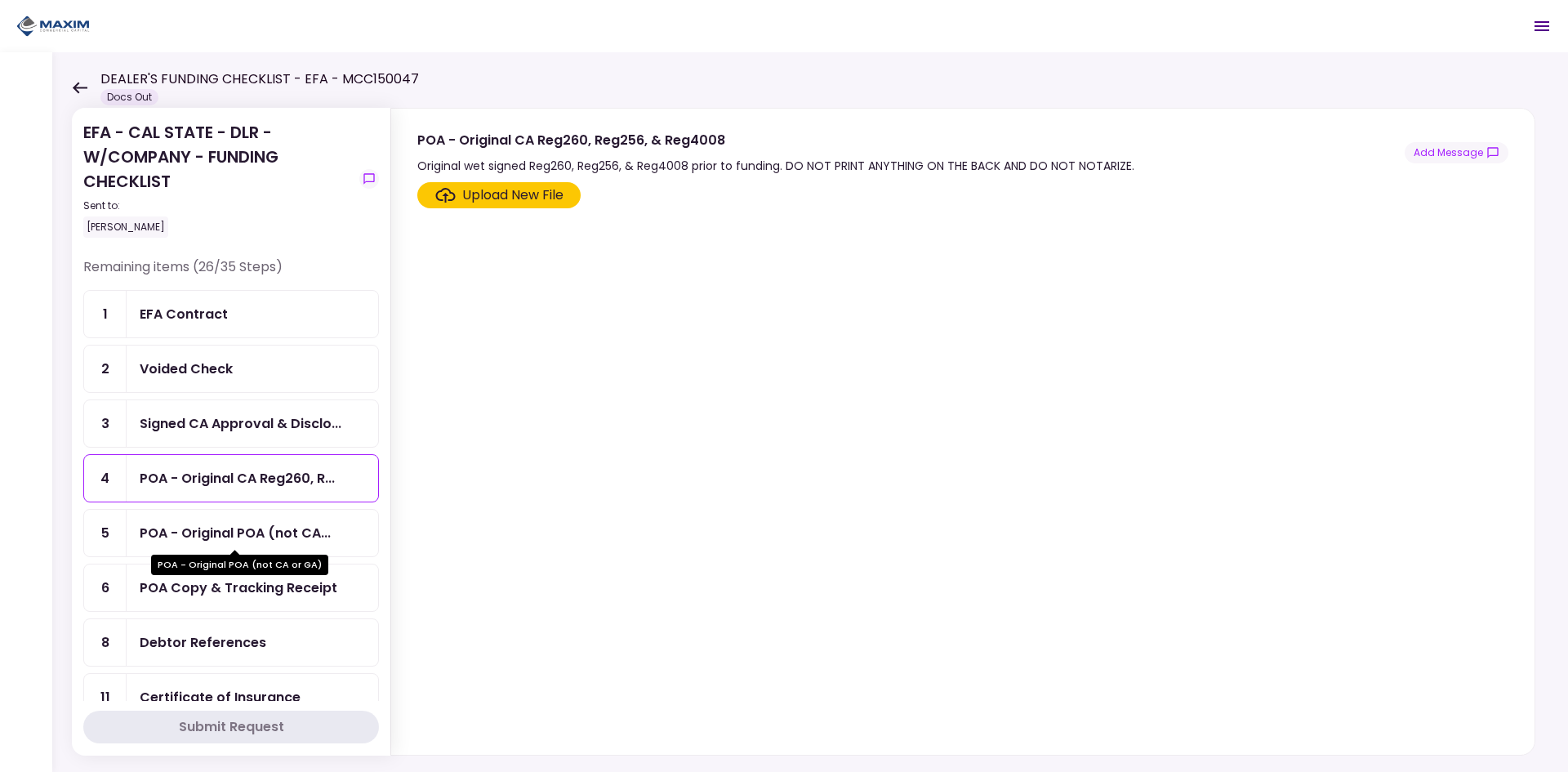
click at [238, 532] on div "POA - Original POA (not CA..." at bounding box center [235, 533] width 191 height 21
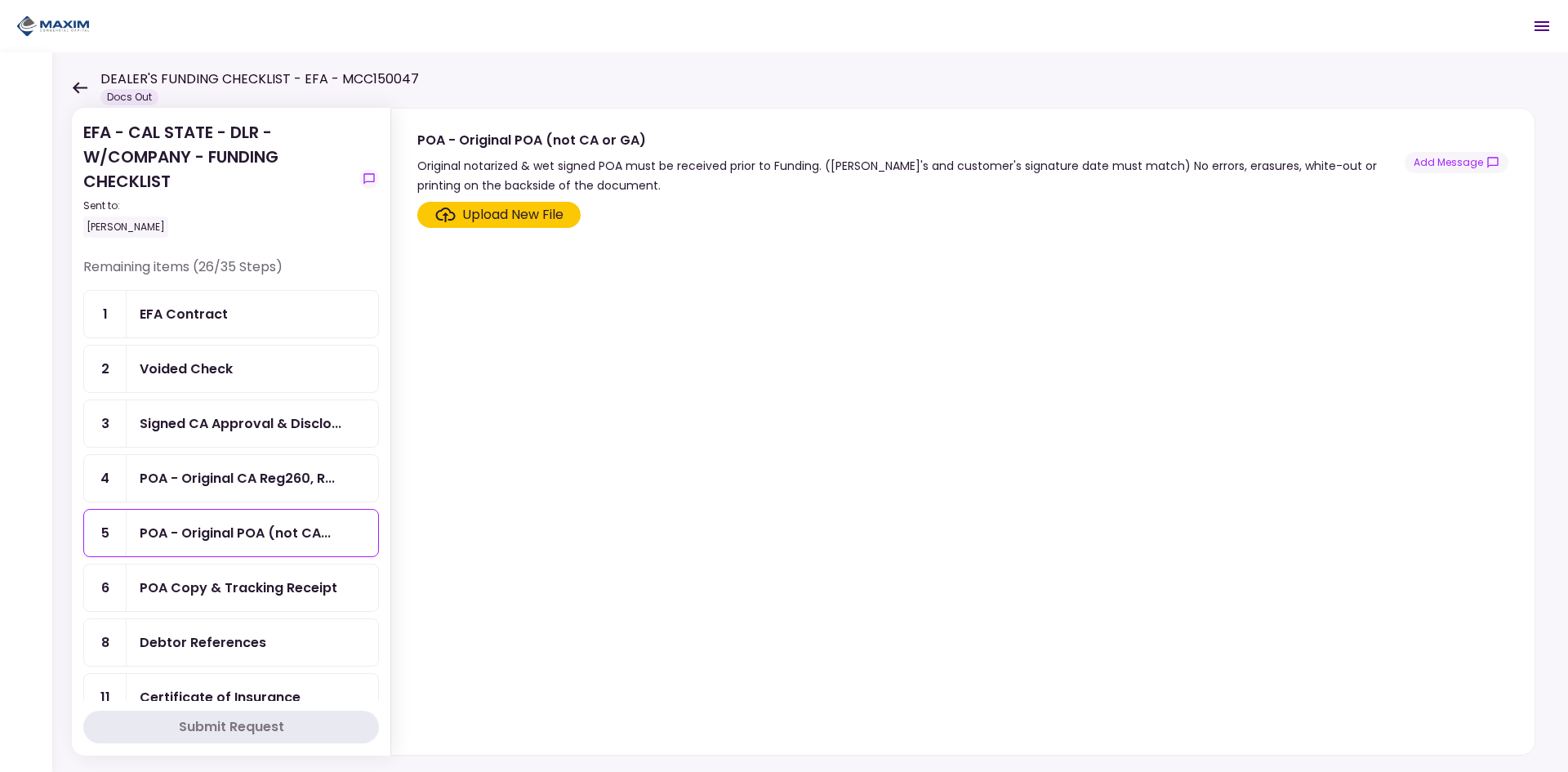
click at [230, 592] on div "POA Copy & Tracking Receipt" at bounding box center [238, 588] width 198 height 21
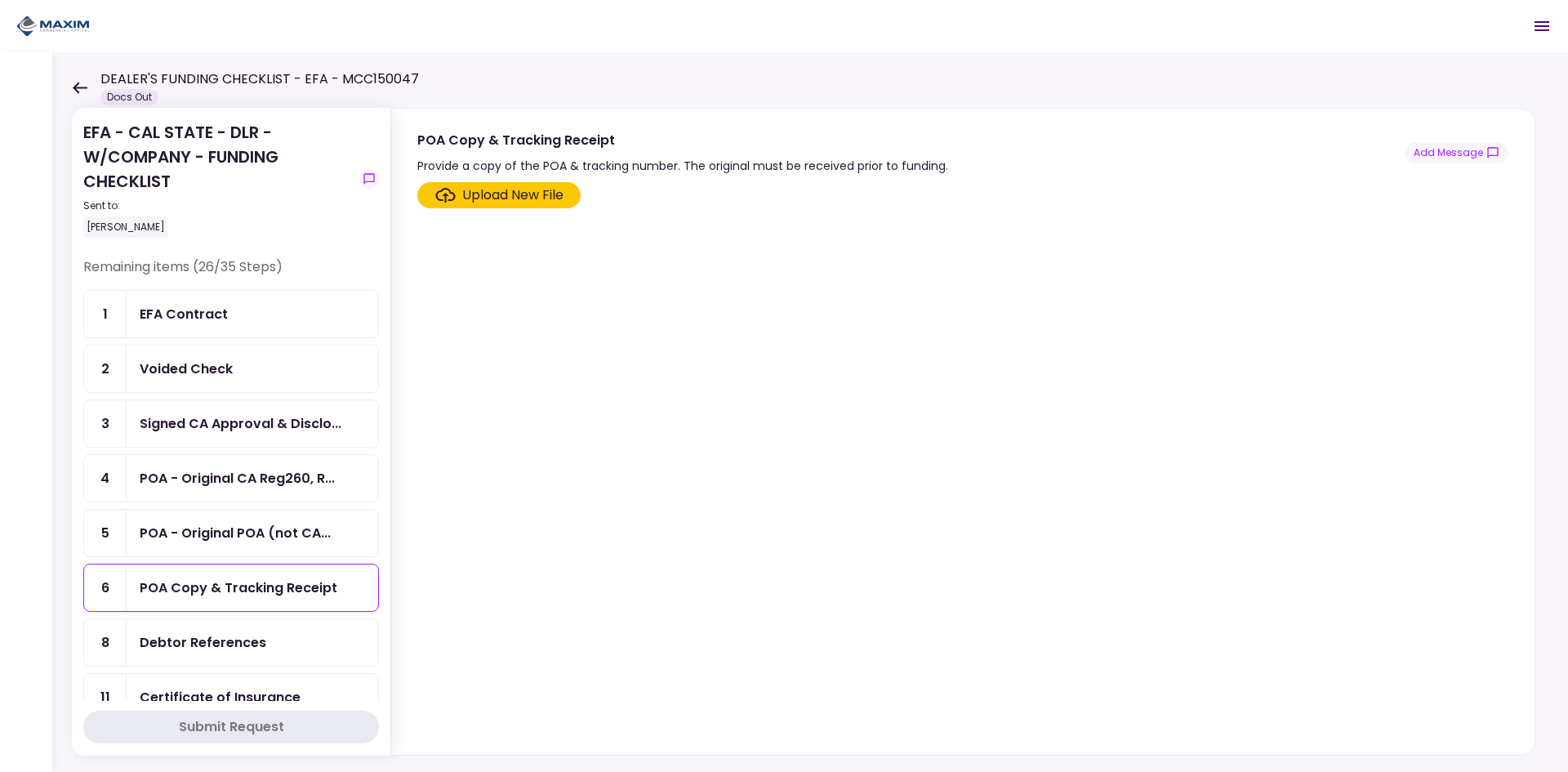
click at [56, 21] on img at bounding box center [53, 26] width 74 height 25
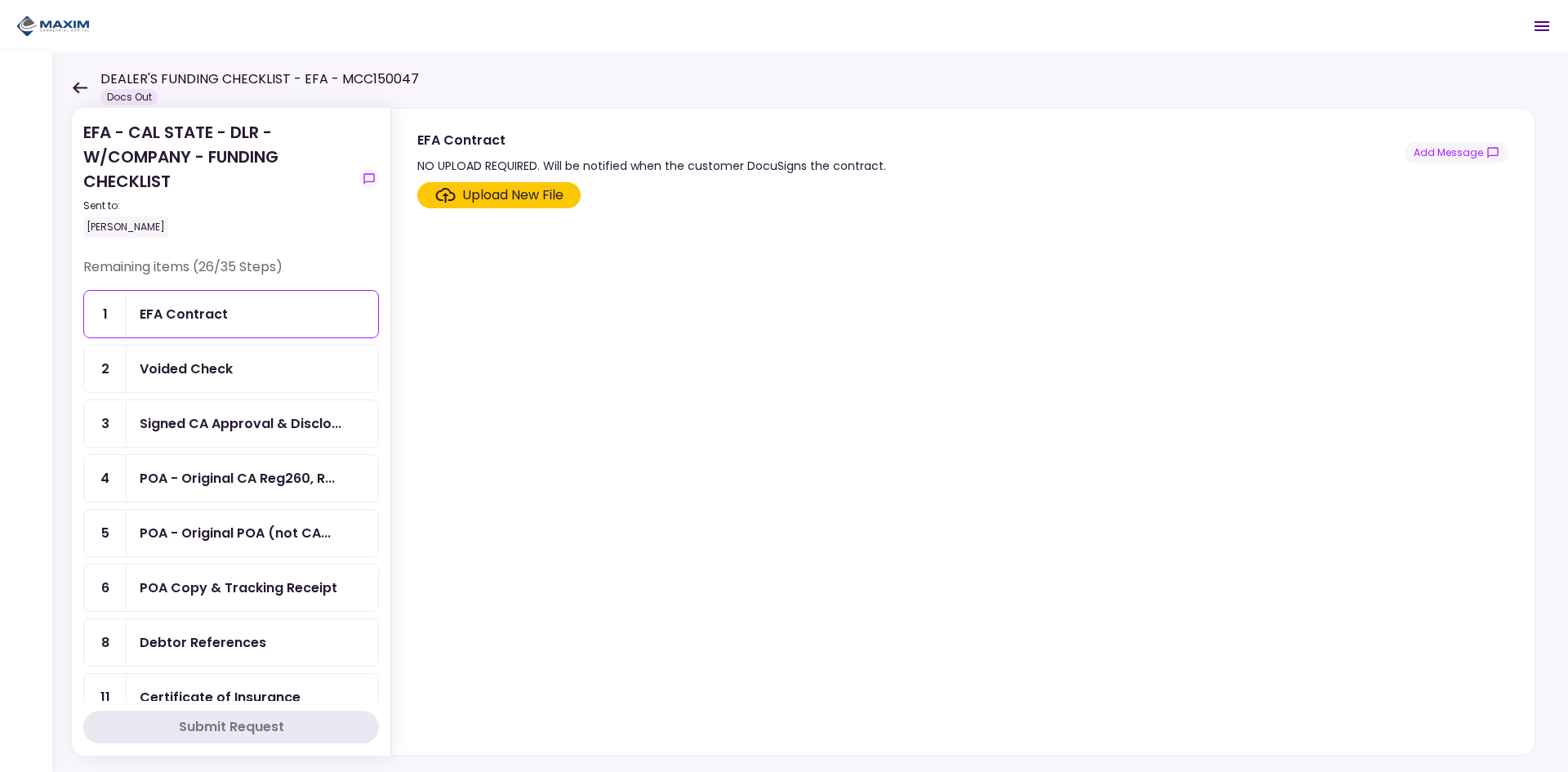
click at [79, 81] on icon at bounding box center [80, 87] width 15 height 12
